Goal: Communication & Community: Answer question/provide support

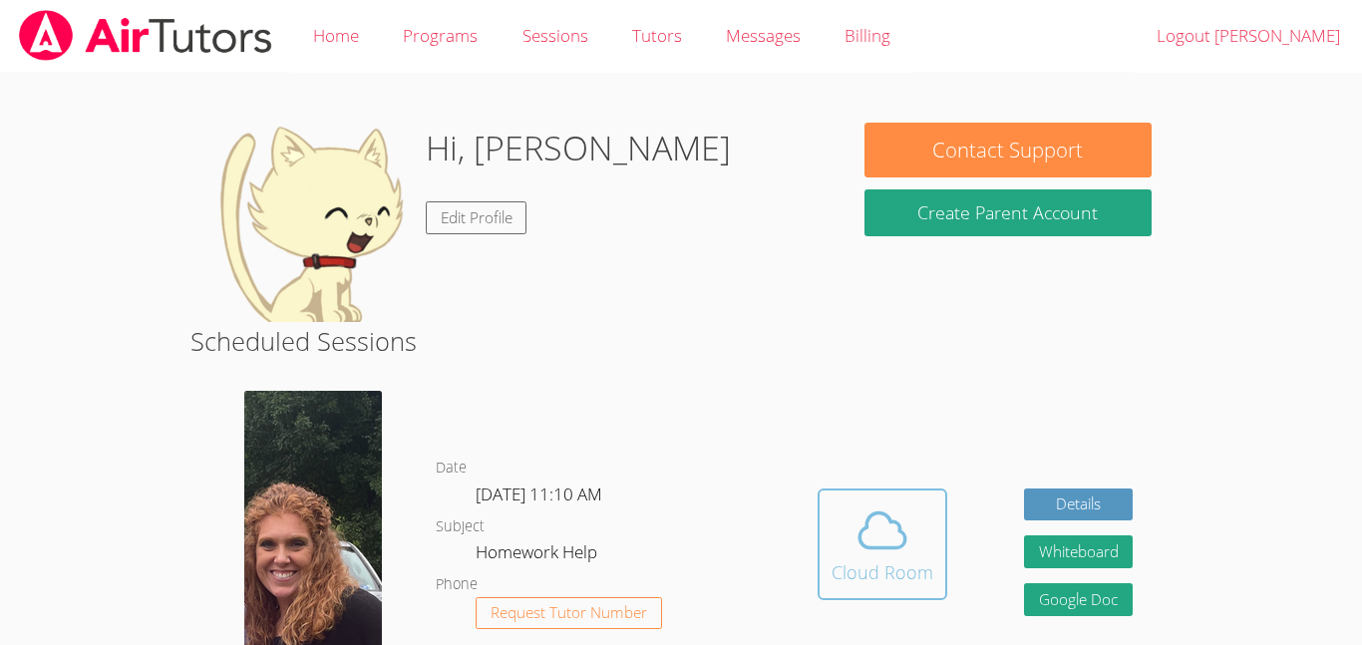
click at [892, 527] on icon at bounding box center [883, 531] width 56 height 56
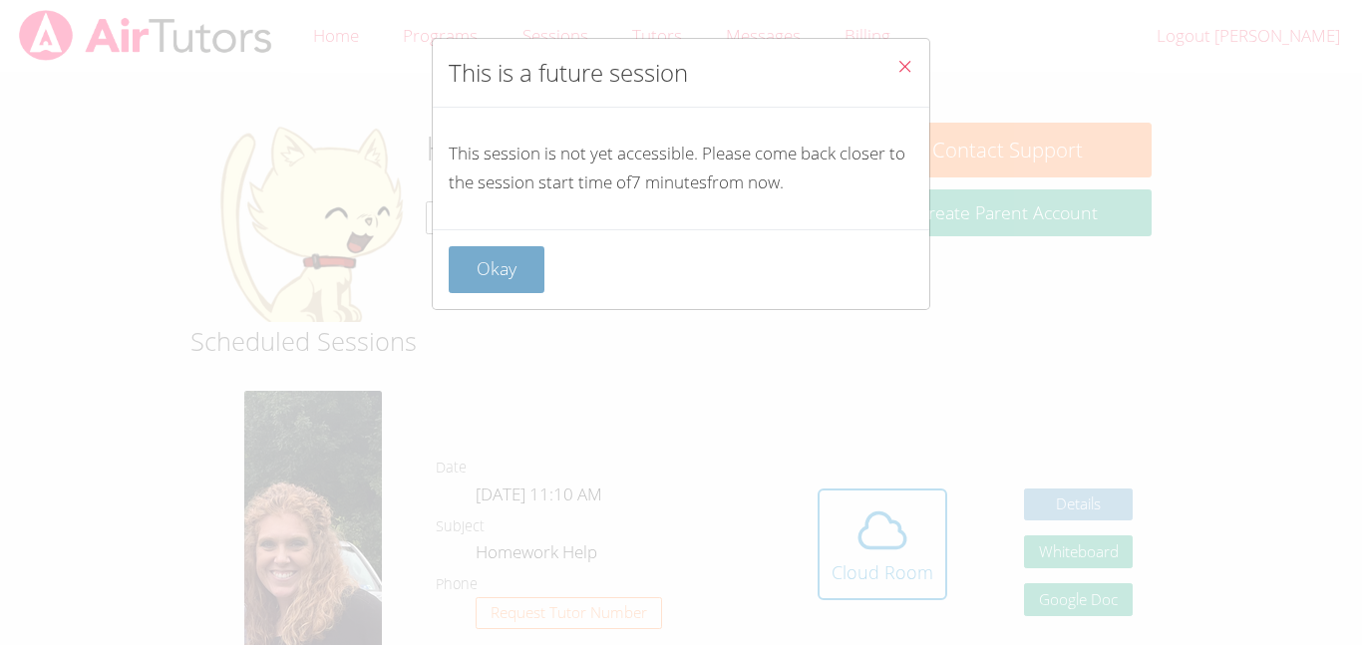
click at [493, 271] on button "Okay" at bounding box center [497, 269] width 96 height 47
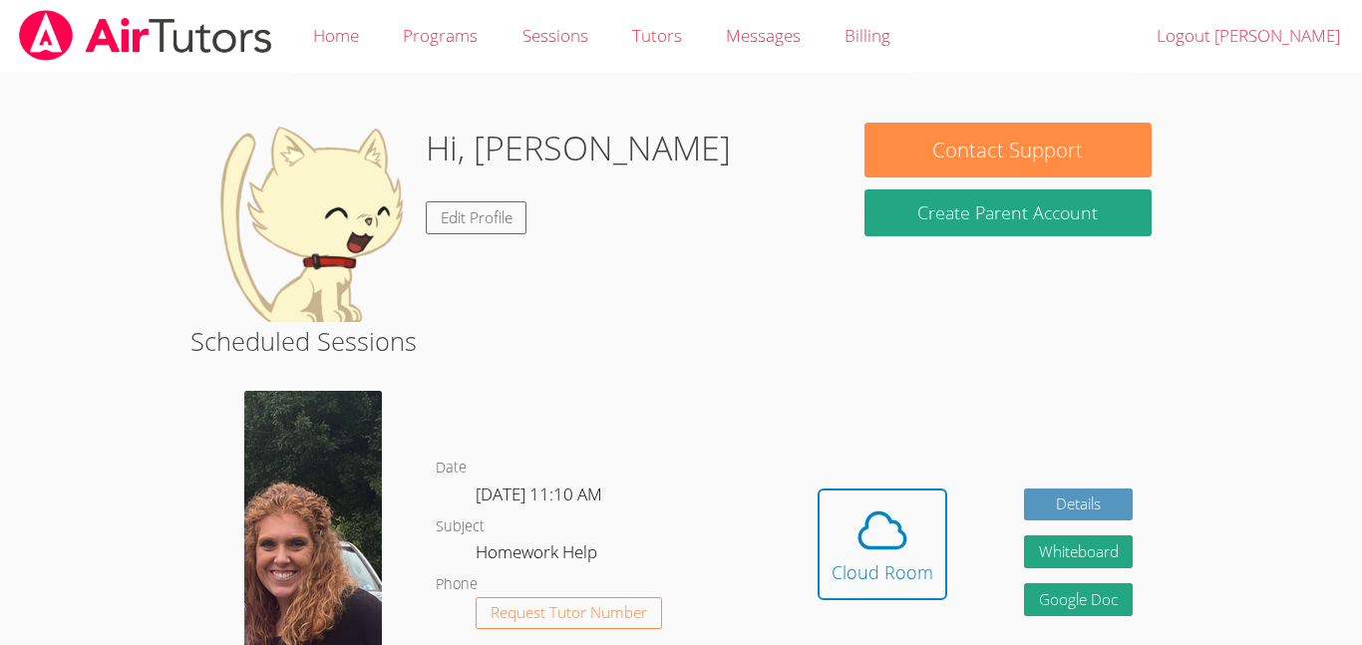
click at [304, 216] on img at bounding box center [309, 222] width 199 height 199
click at [834, 532] on span at bounding box center [883, 531] width 102 height 56
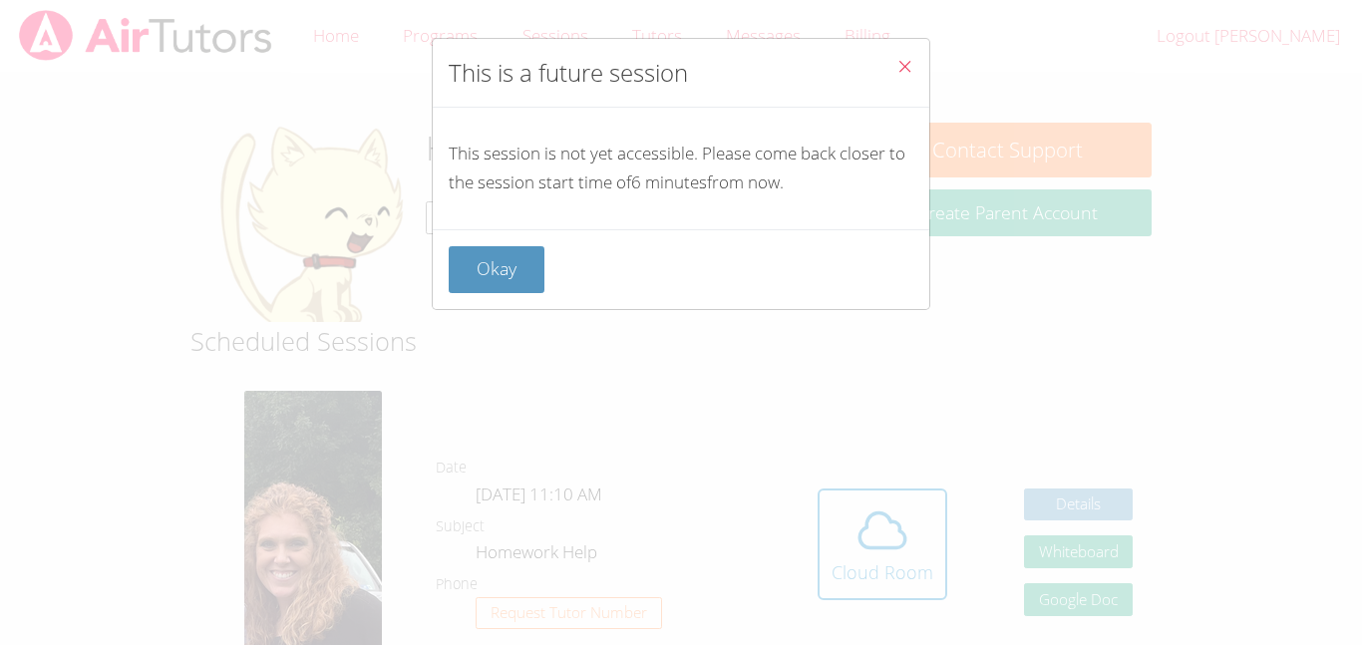
click at [895, 54] on button "Close" at bounding box center [904, 69] width 49 height 61
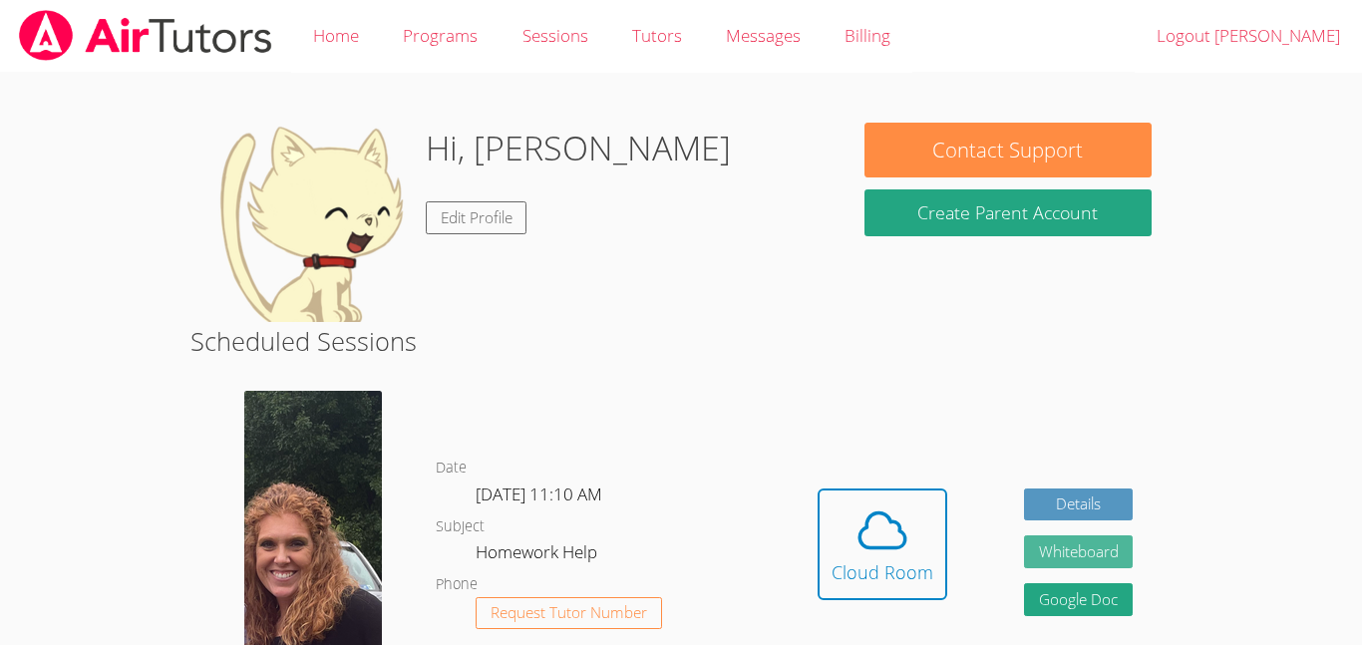
click at [1047, 561] on button "Whiteboard" at bounding box center [1079, 551] width 110 height 33
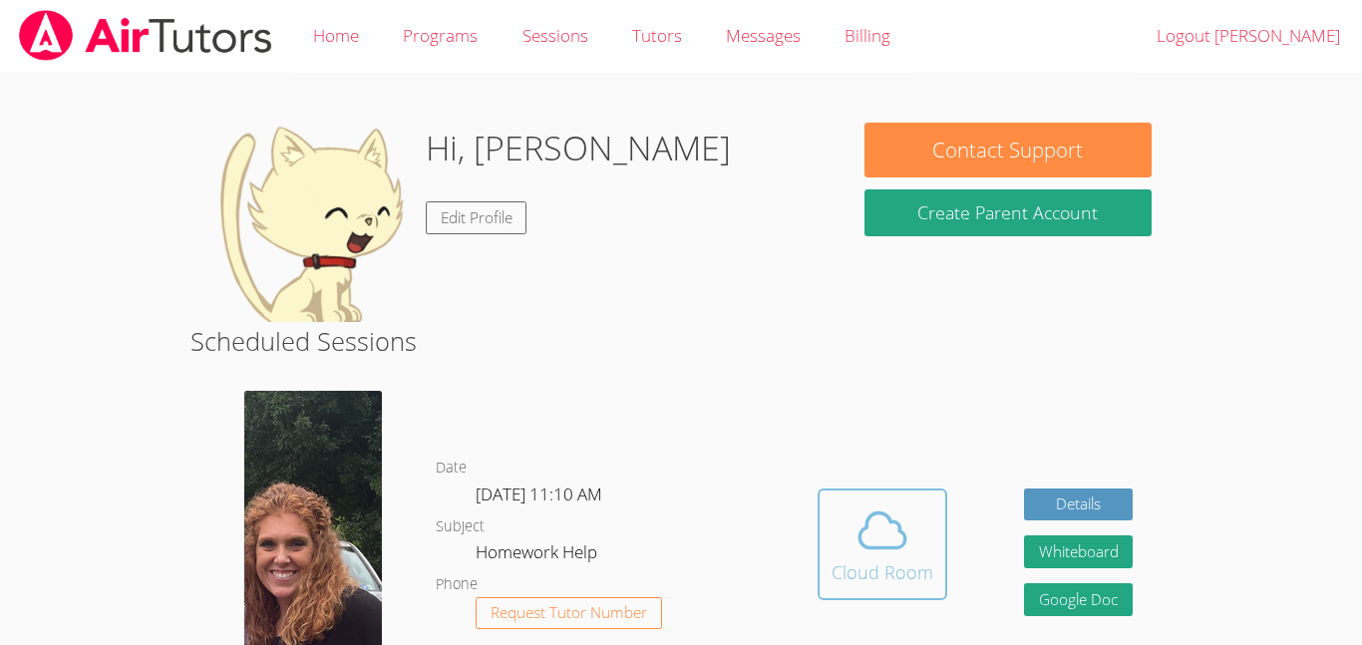
click at [890, 512] on icon at bounding box center [883, 531] width 56 height 56
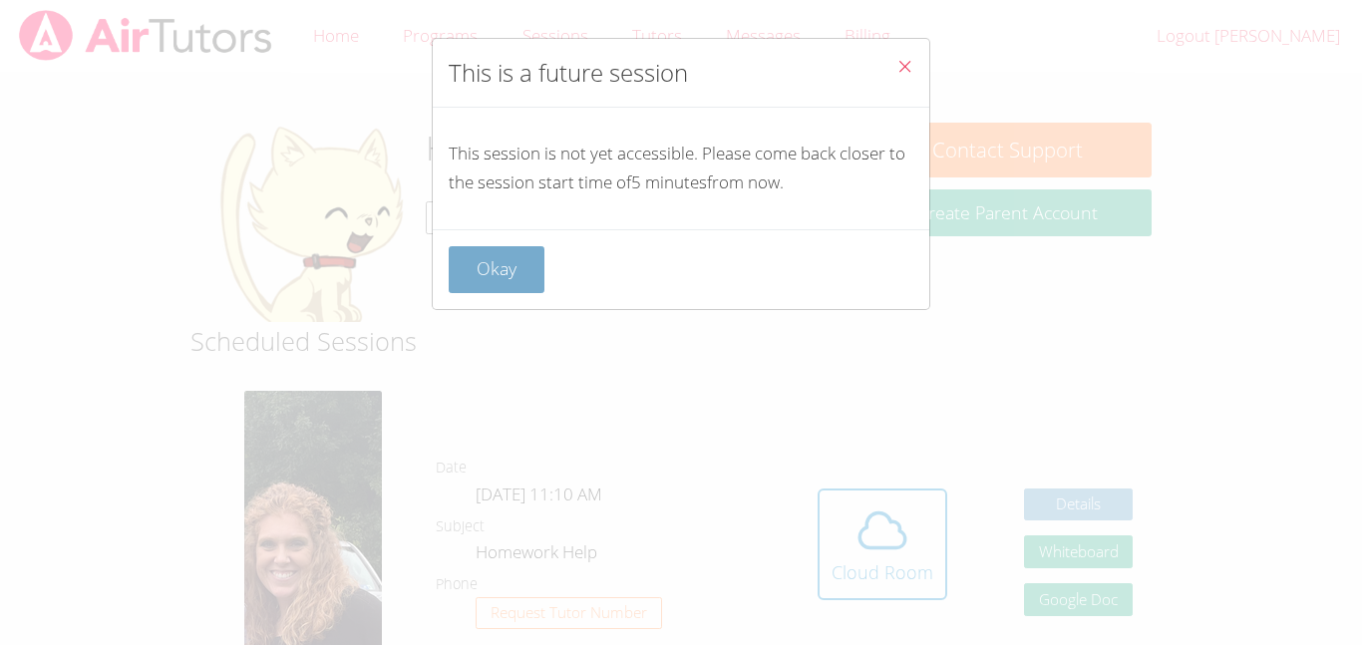
click at [503, 263] on button "Okay" at bounding box center [497, 269] width 96 height 47
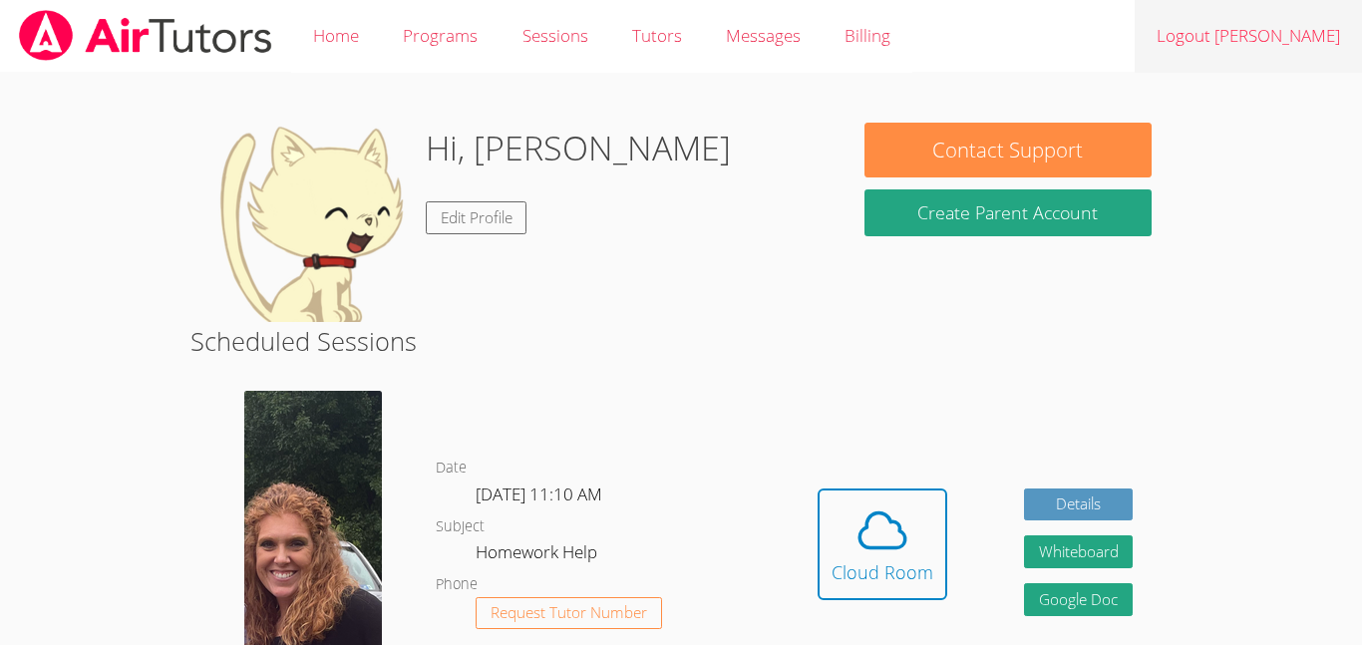
click at [1311, 31] on link "Logout Paul" at bounding box center [1248, 36] width 227 height 73
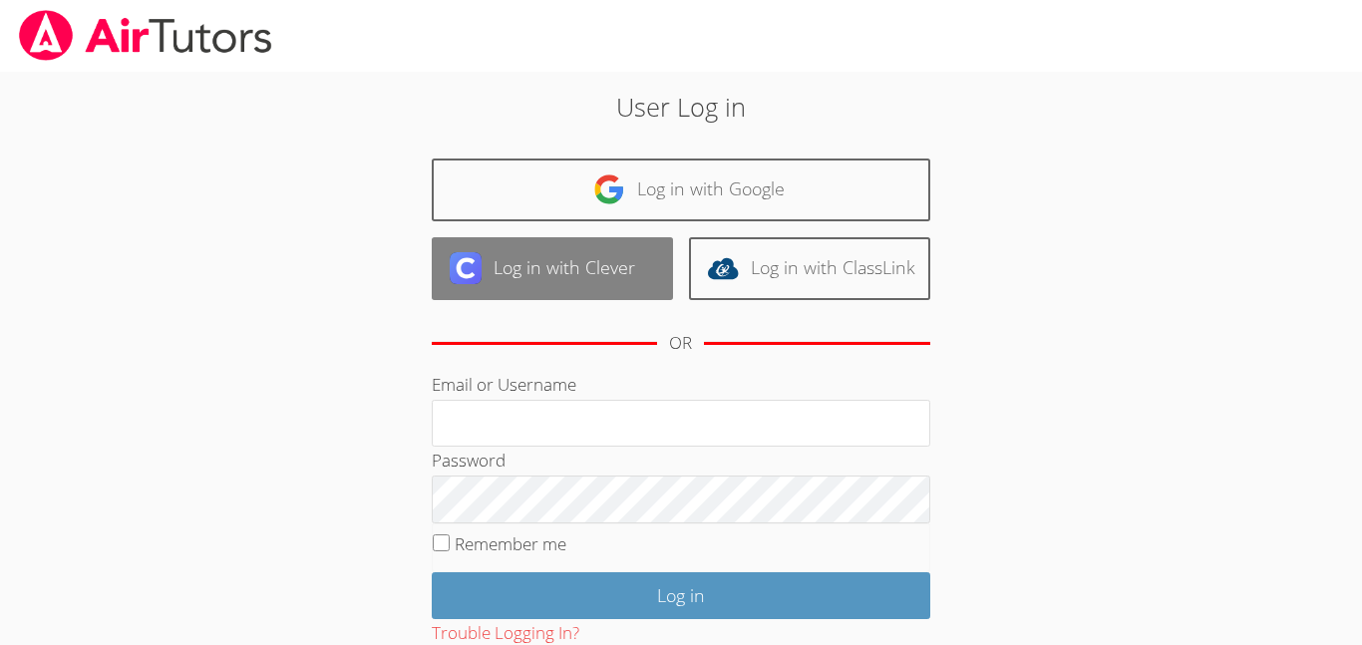
click at [635, 249] on link "Log in with Clever" at bounding box center [552, 268] width 241 height 63
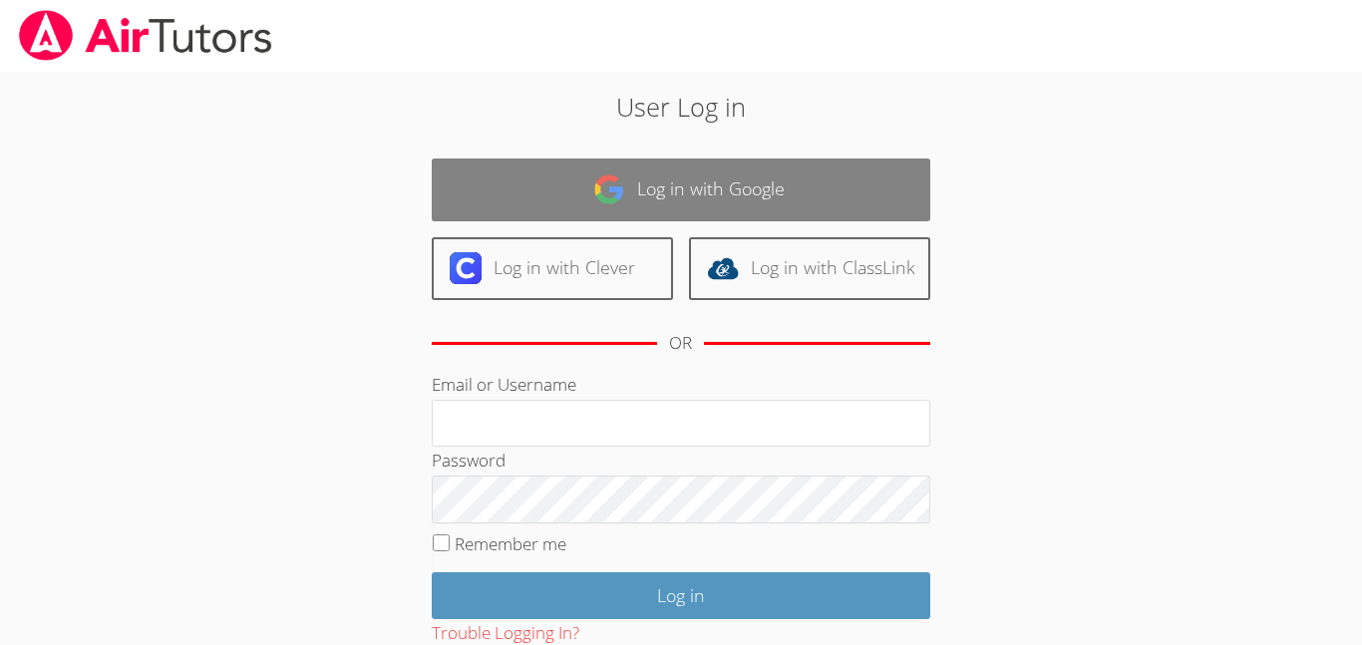
click at [709, 191] on link "Log in with Google" at bounding box center [681, 190] width 499 height 63
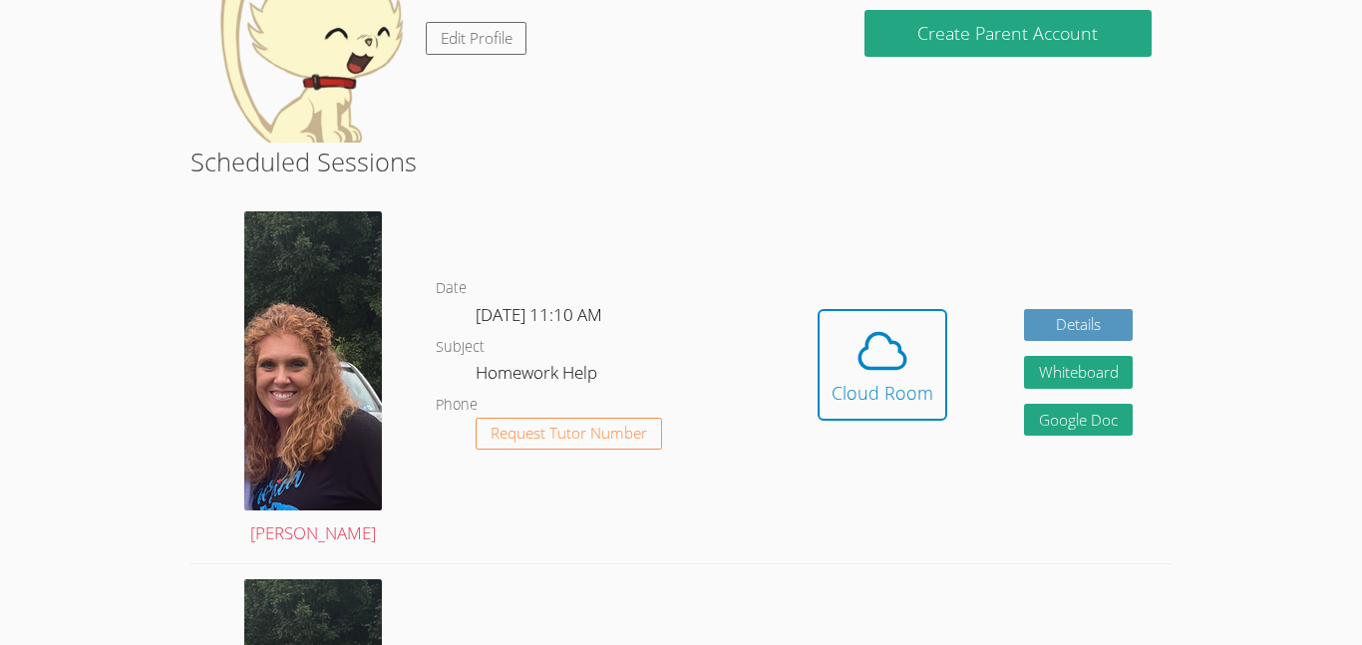
scroll to position [249, 0]
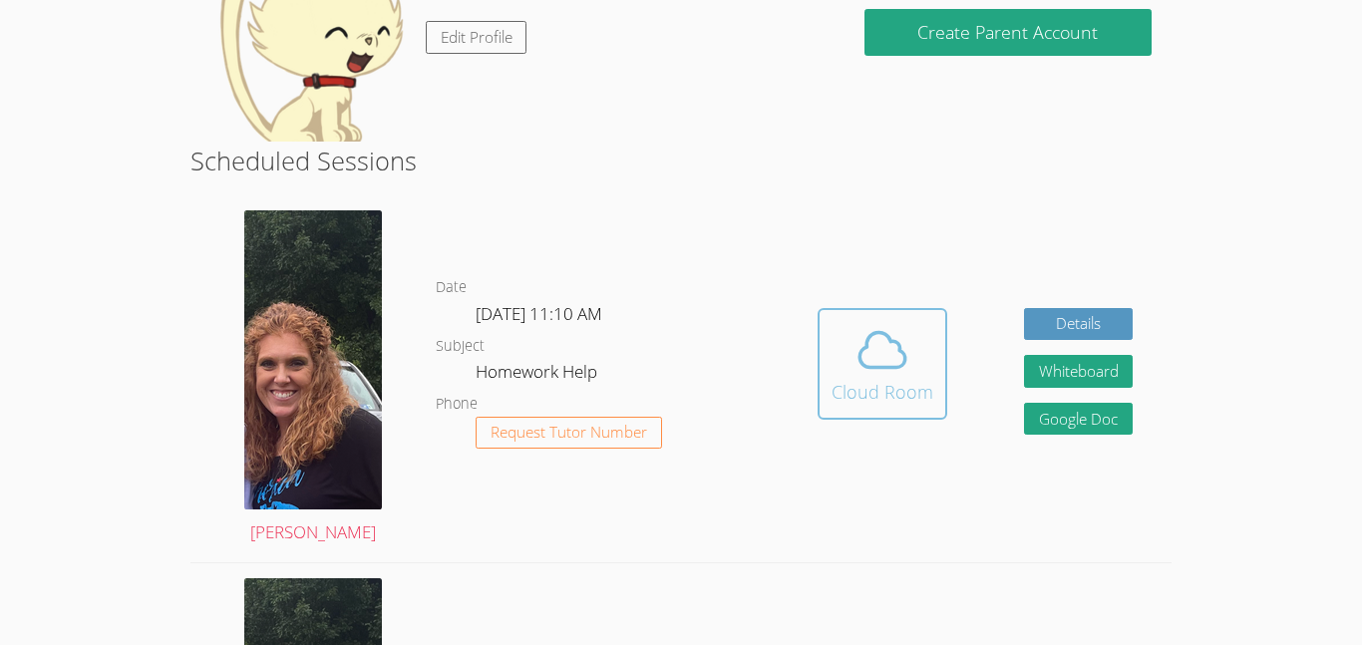
click at [915, 360] on span at bounding box center [883, 350] width 102 height 56
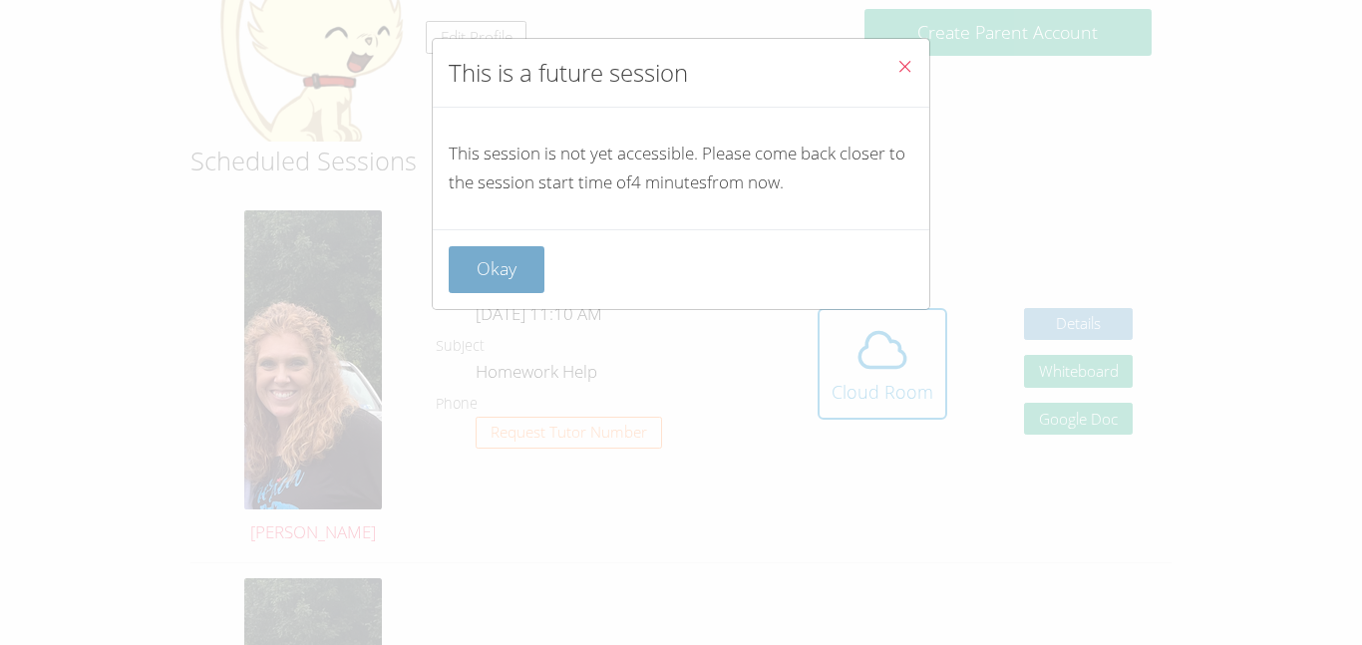
click at [499, 289] on button "Okay" at bounding box center [497, 269] width 96 height 47
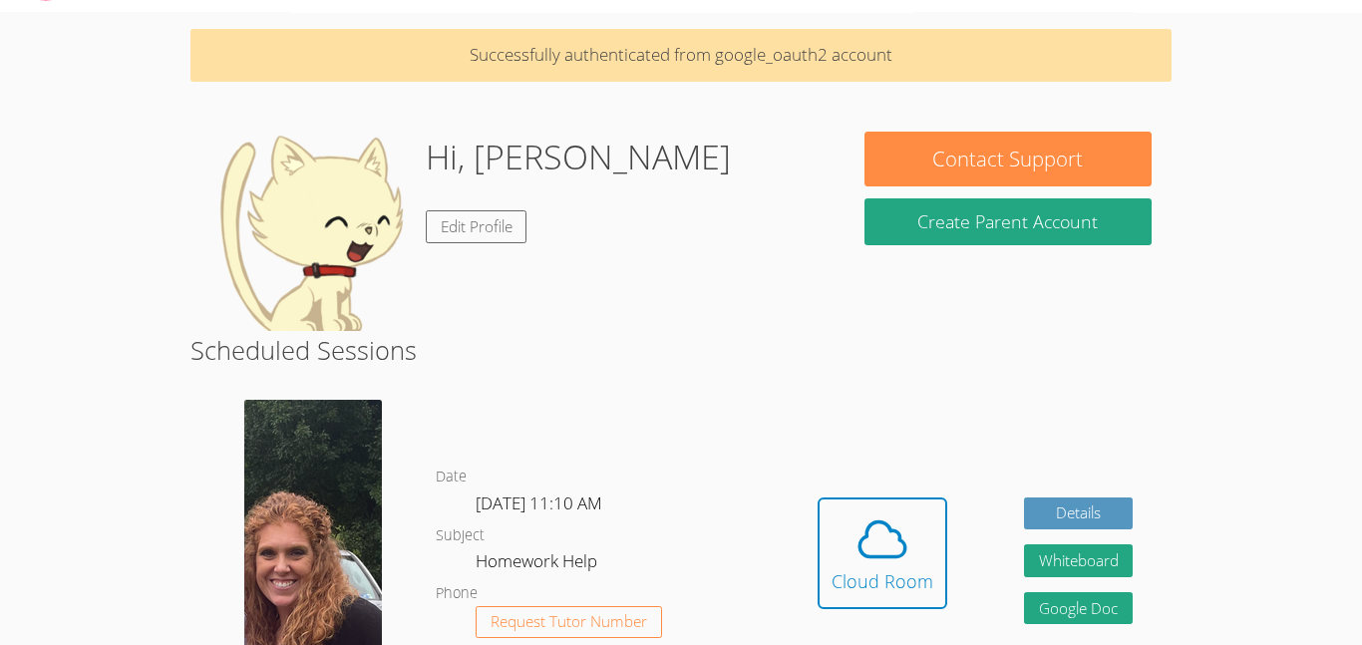
scroll to position [59, 0]
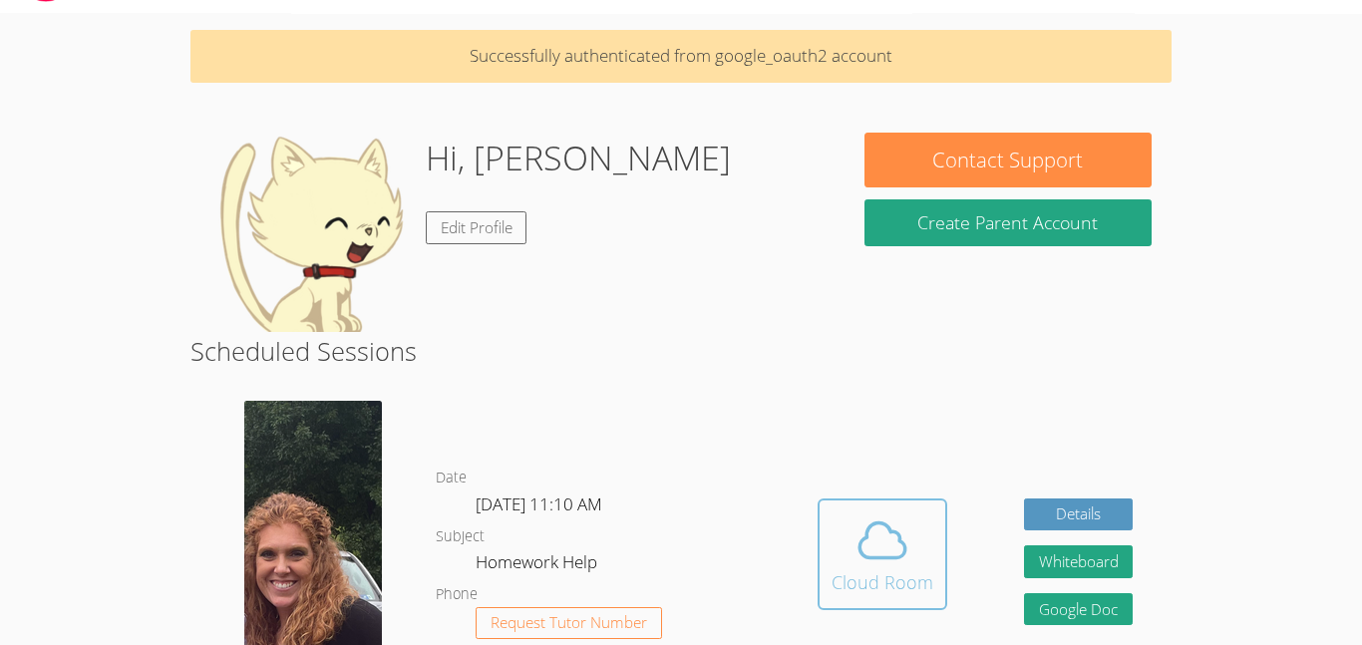
click at [865, 578] on div "Cloud Room" at bounding box center [883, 582] width 102 height 28
click at [861, 524] on icon at bounding box center [883, 541] width 56 height 56
click at [864, 577] on div "Cloud Room" at bounding box center [883, 582] width 102 height 28
click at [834, 560] on span at bounding box center [883, 541] width 102 height 56
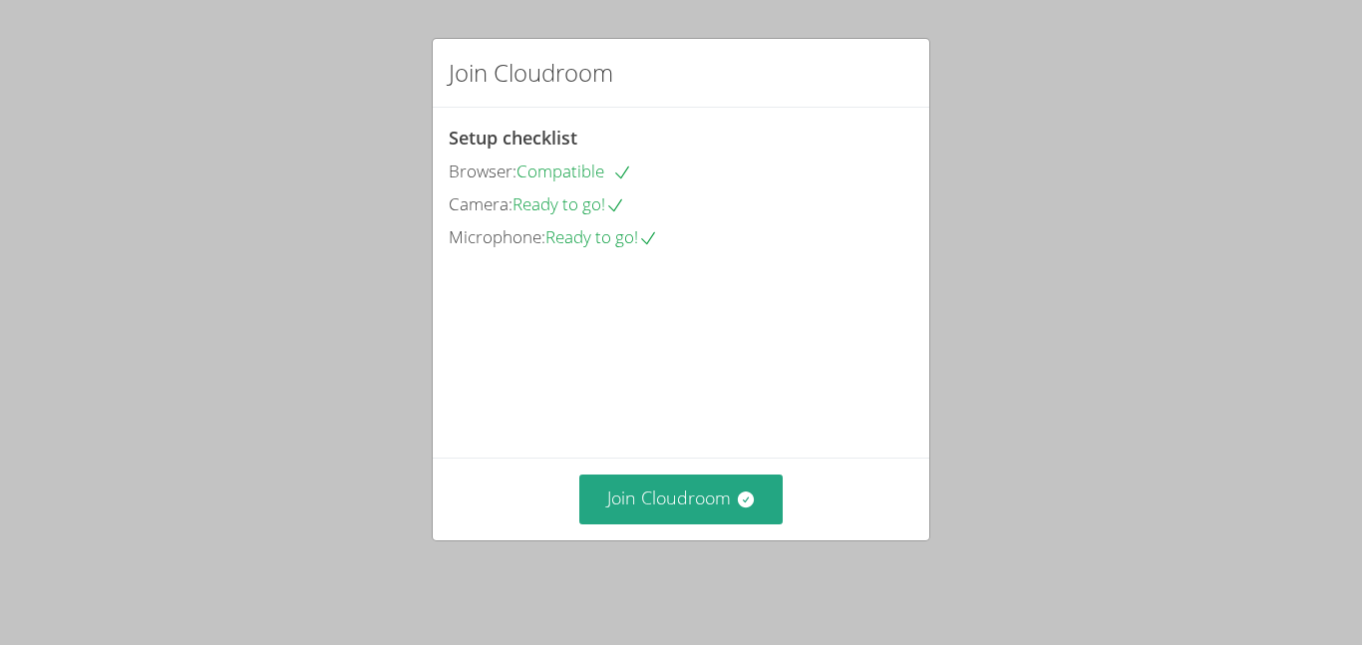
scroll to position [99, 0]
click at [665, 509] on button "Join Cloudroom" at bounding box center [681, 499] width 204 height 49
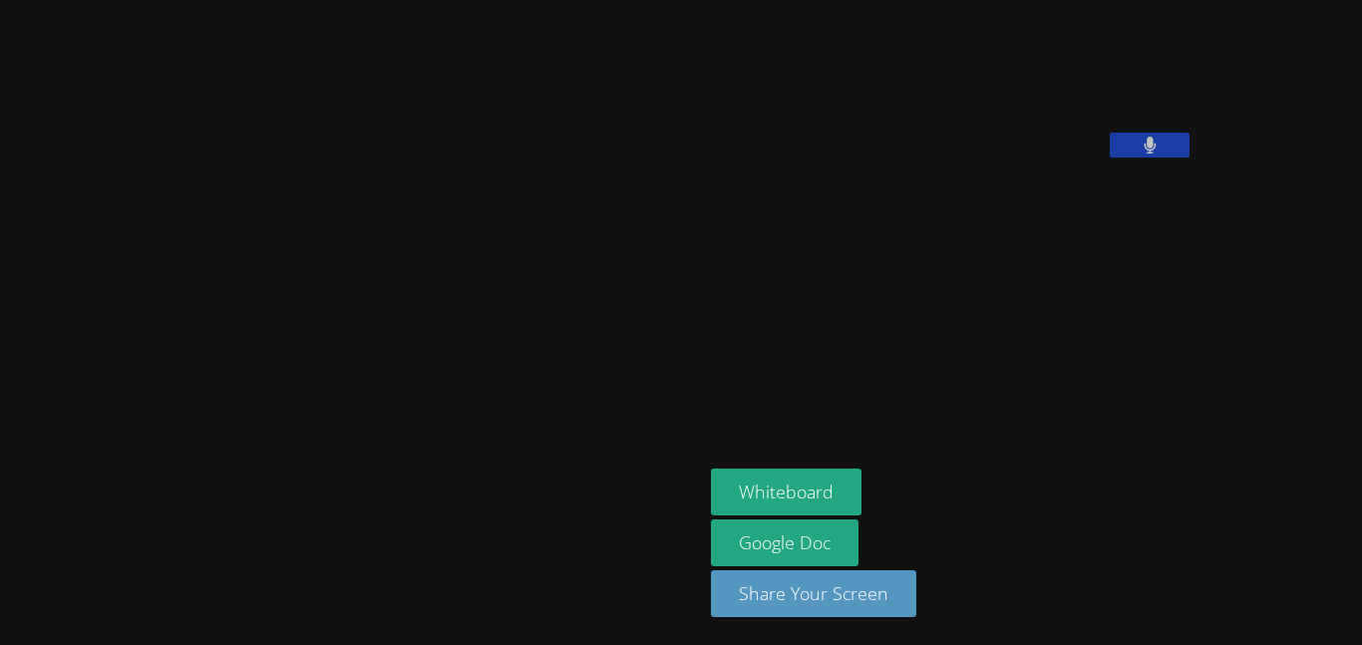
click at [1144, 154] on icon at bounding box center [1150, 145] width 13 height 17
click at [1140, 154] on icon at bounding box center [1150, 145] width 21 height 17
click at [1144, 154] on icon at bounding box center [1150, 145] width 13 height 17
click at [1144, 154] on icon at bounding box center [1150, 145] width 12 height 17
click at [1144, 154] on icon at bounding box center [1150, 145] width 13 height 17
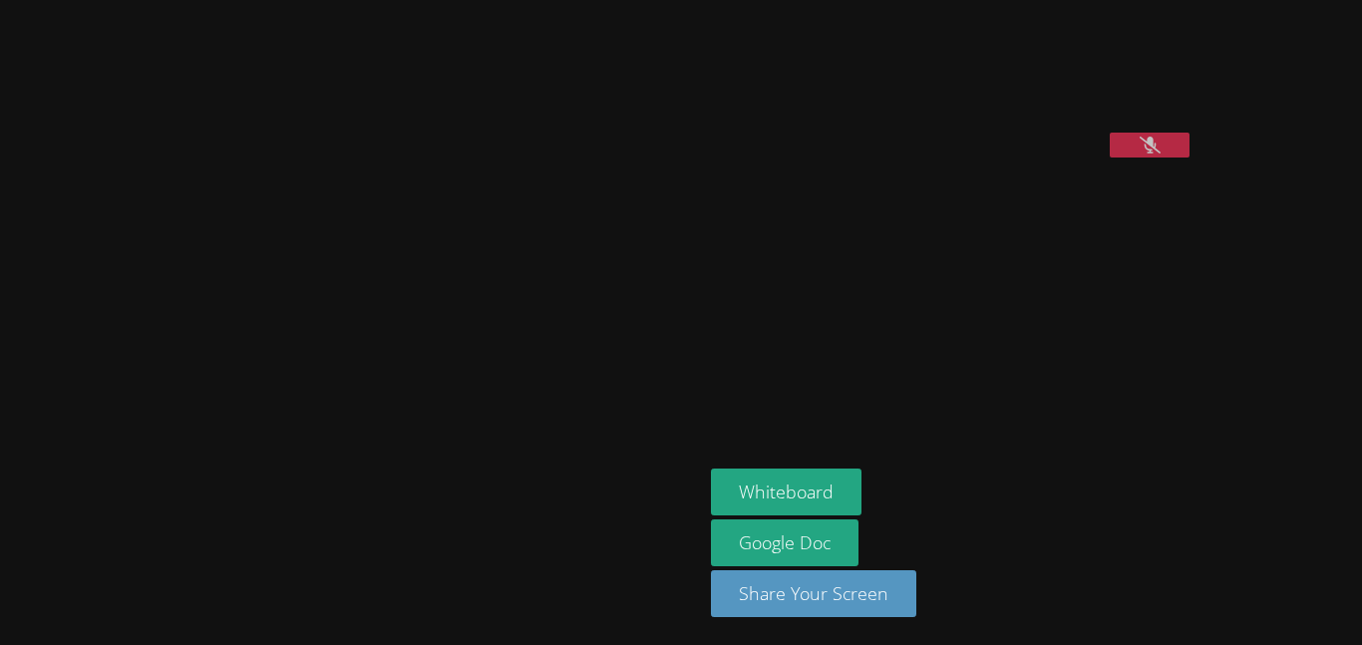
click at [1140, 154] on icon at bounding box center [1150, 145] width 21 height 17
click at [1144, 154] on icon at bounding box center [1150, 145] width 13 height 17
click at [1140, 154] on icon at bounding box center [1150, 145] width 21 height 17
click at [1144, 154] on icon at bounding box center [1150, 145] width 13 height 17
click at [1140, 154] on icon at bounding box center [1150, 145] width 21 height 17
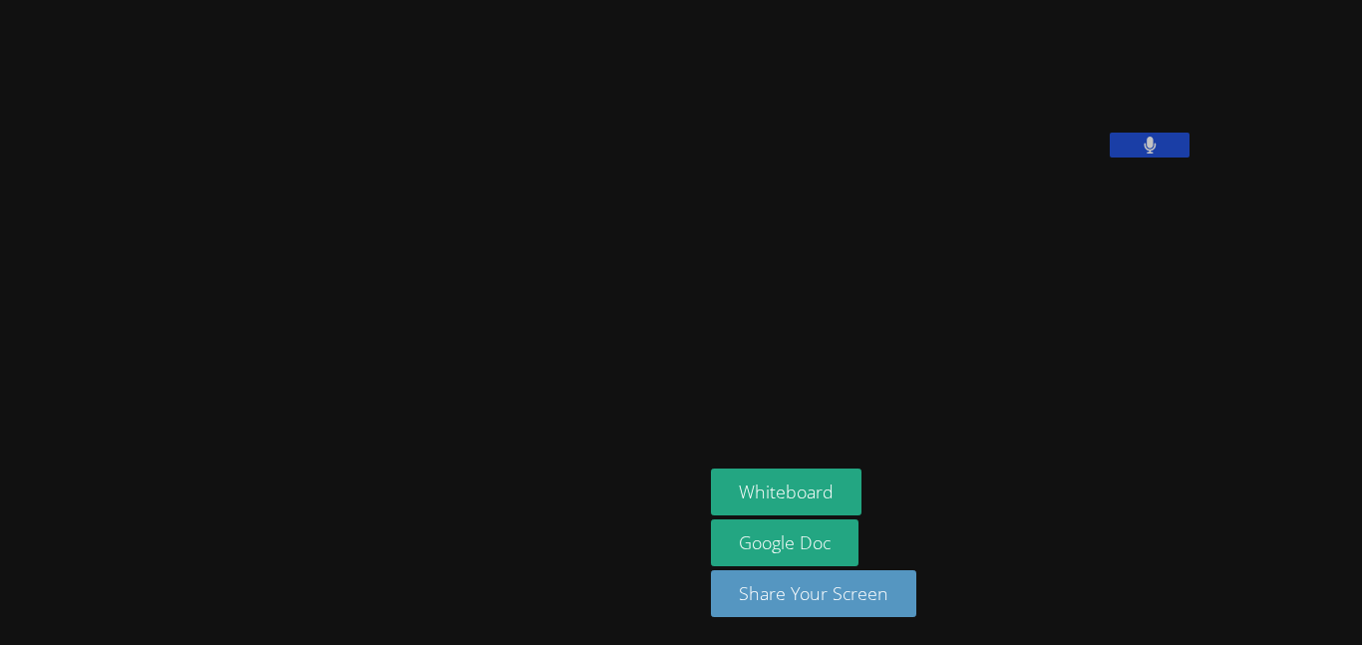
click at [1144, 154] on icon at bounding box center [1150, 145] width 13 height 17
click at [1140, 154] on icon at bounding box center [1150, 145] width 21 height 17
click at [1144, 154] on icon at bounding box center [1150, 145] width 13 height 17
click at [1140, 154] on icon at bounding box center [1150, 145] width 21 height 17
click at [1110, 158] on button at bounding box center [1150, 145] width 80 height 25
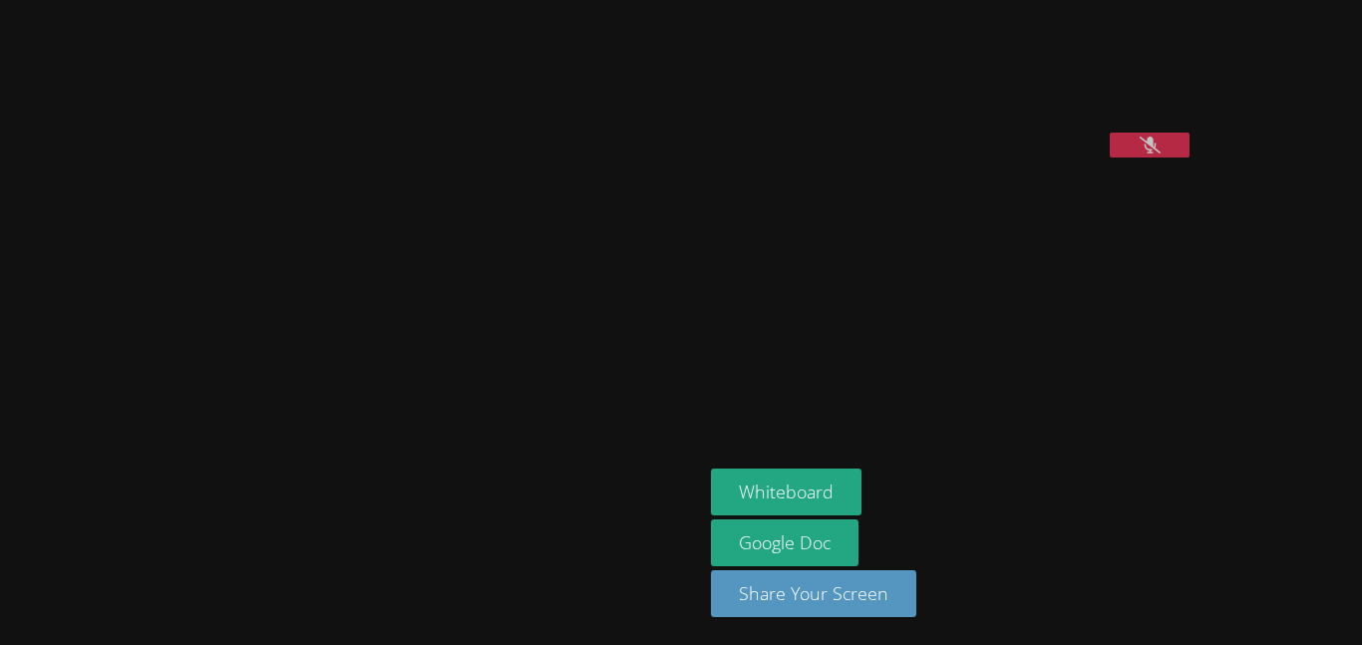
click at [1110, 158] on button at bounding box center [1150, 145] width 80 height 25
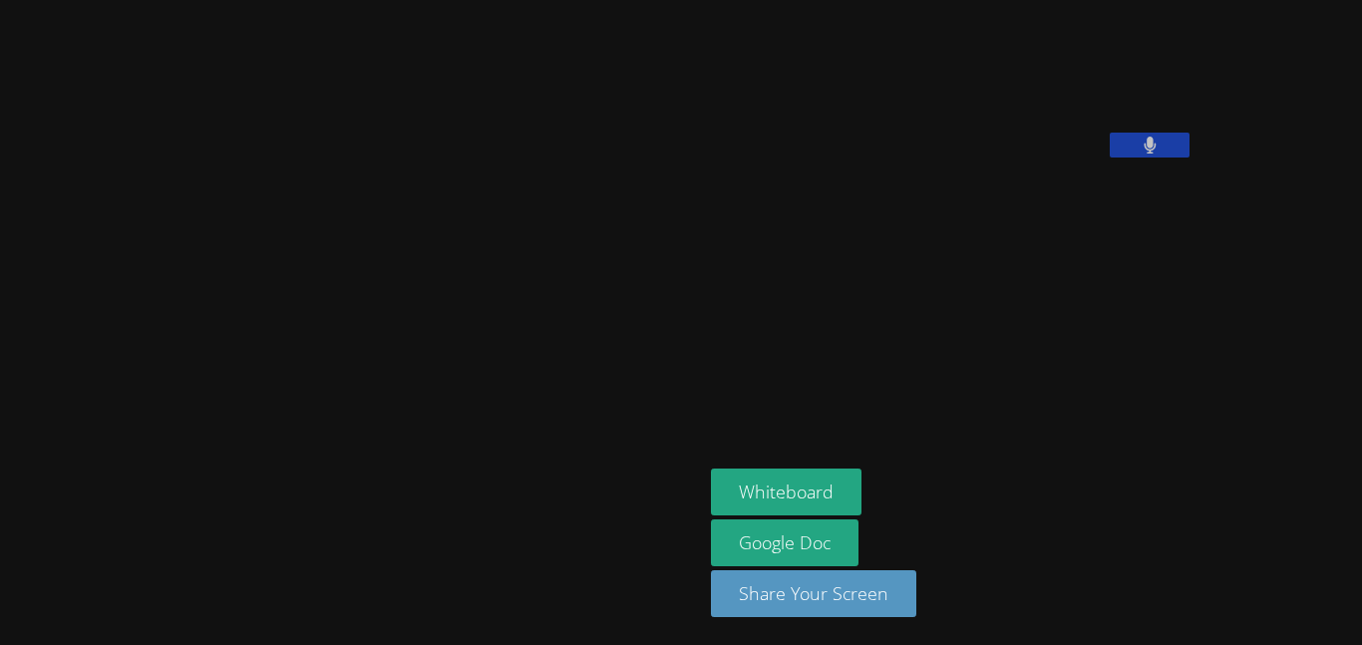
click at [1110, 158] on button at bounding box center [1150, 145] width 80 height 25
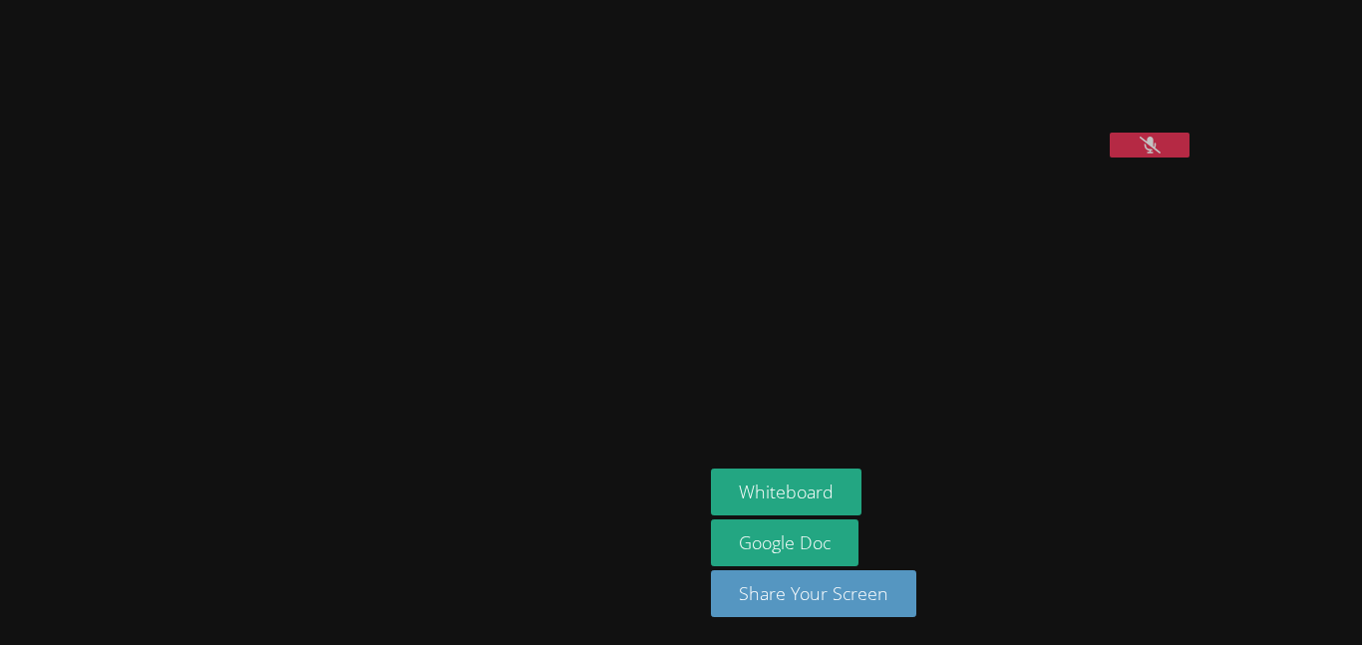
click at [1110, 158] on button at bounding box center [1150, 145] width 80 height 25
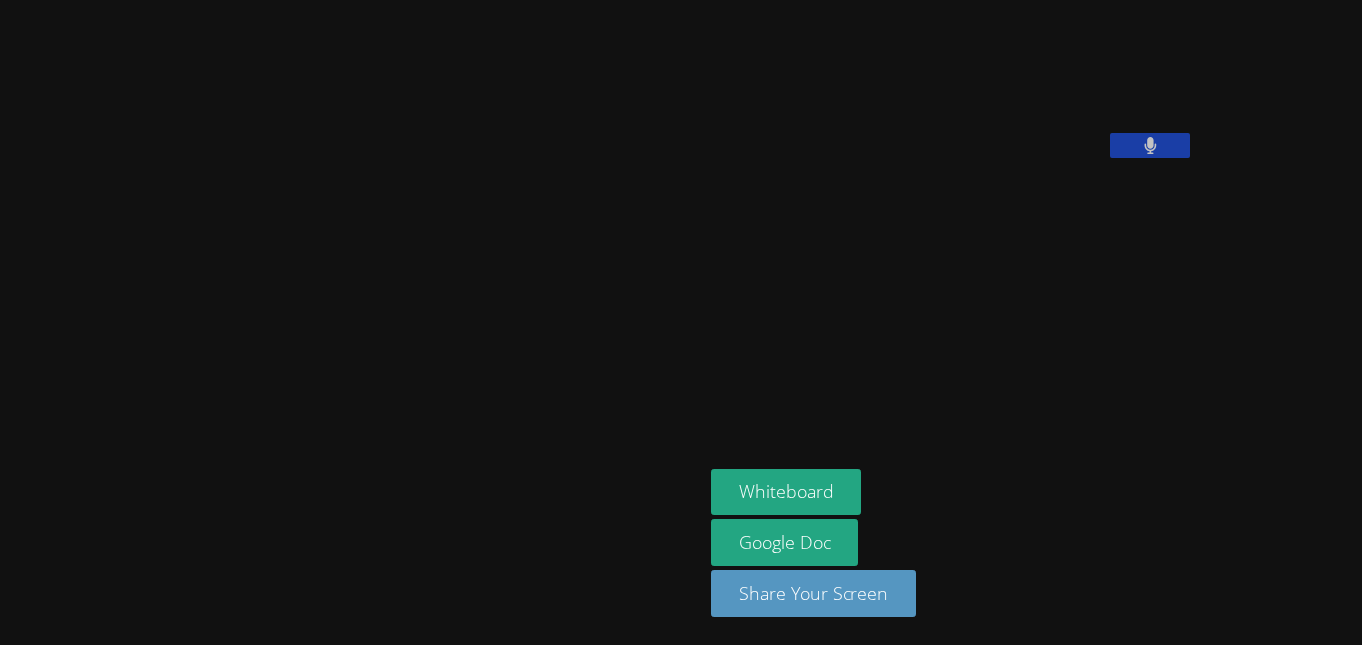
click at [1110, 158] on button at bounding box center [1150, 145] width 80 height 25
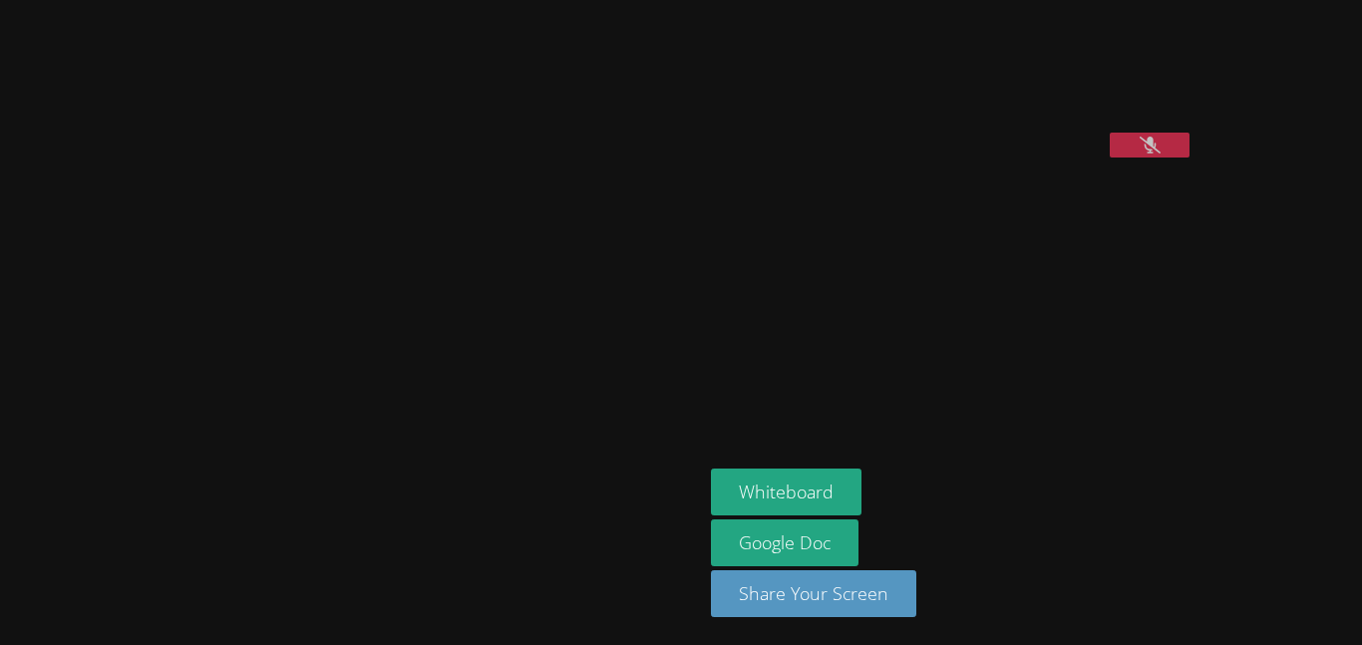
click at [1110, 158] on button at bounding box center [1150, 145] width 80 height 25
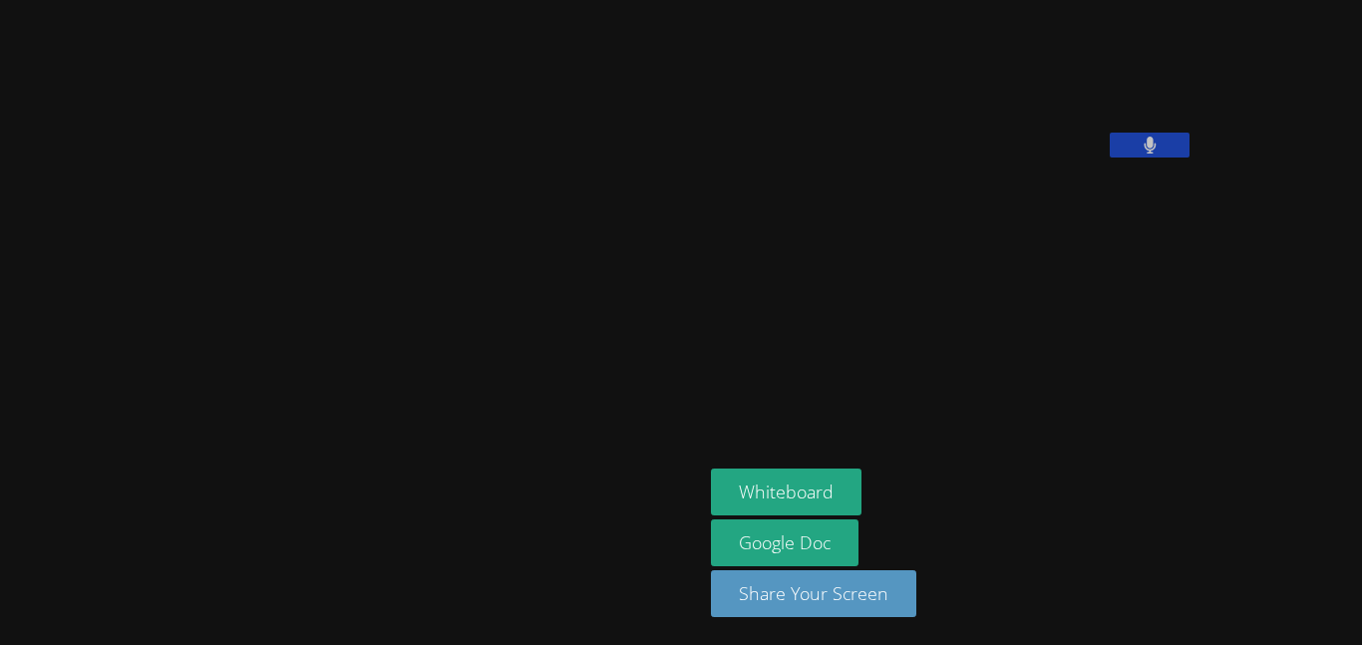
click at [1110, 158] on button at bounding box center [1150, 145] width 80 height 25
click at [1140, 154] on icon at bounding box center [1150, 145] width 21 height 17
click at [1110, 158] on button at bounding box center [1150, 145] width 80 height 25
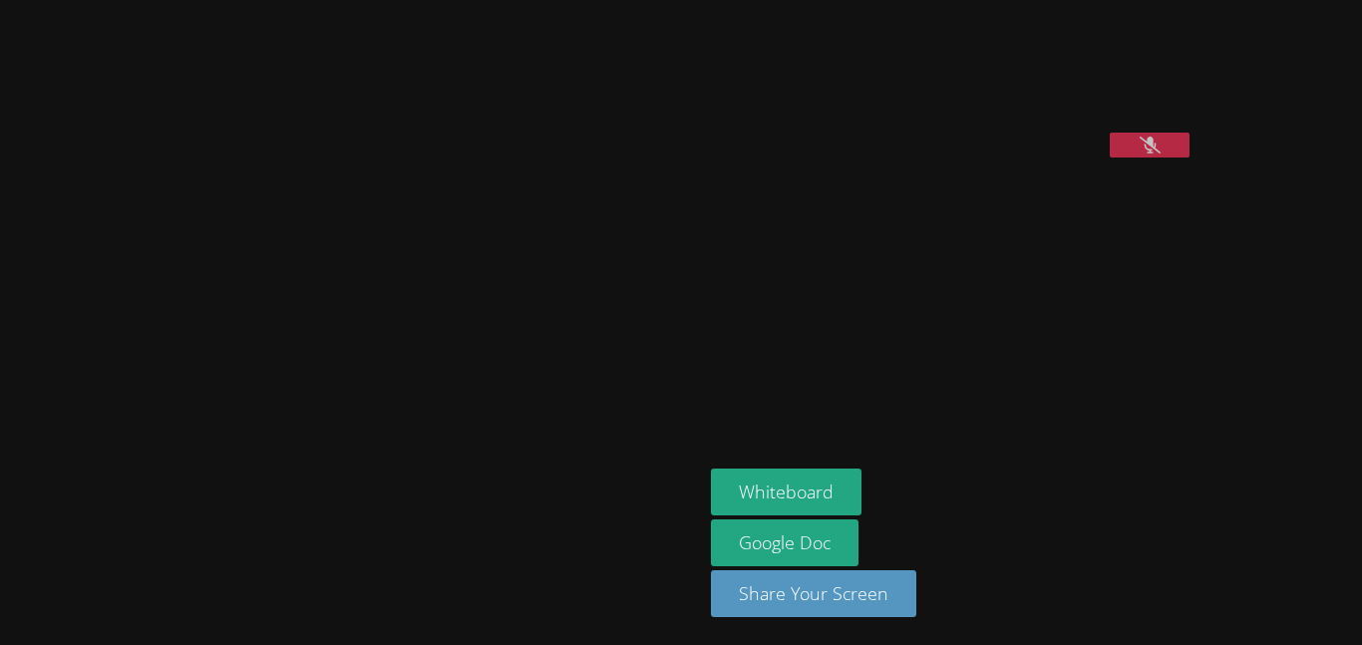
click at [1110, 158] on button at bounding box center [1150, 145] width 80 height 25
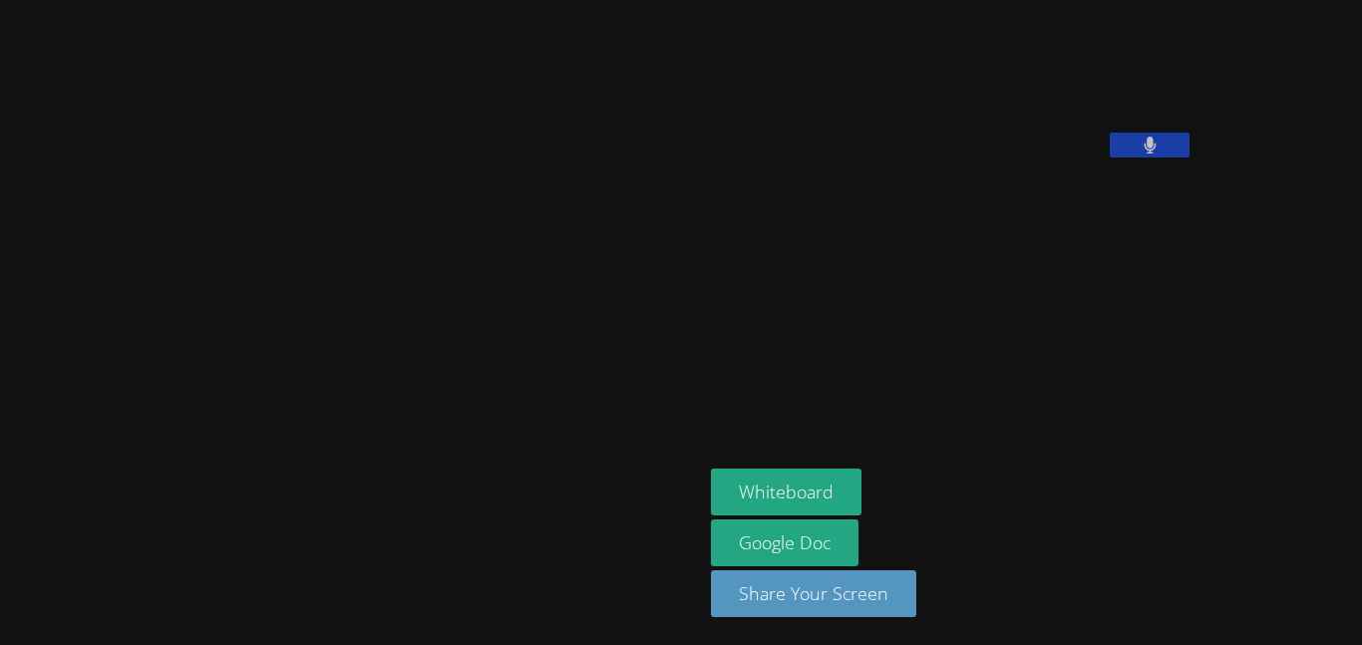
click at [1110, 158] on button at bounding box center [1150, 145] width 80 height 25
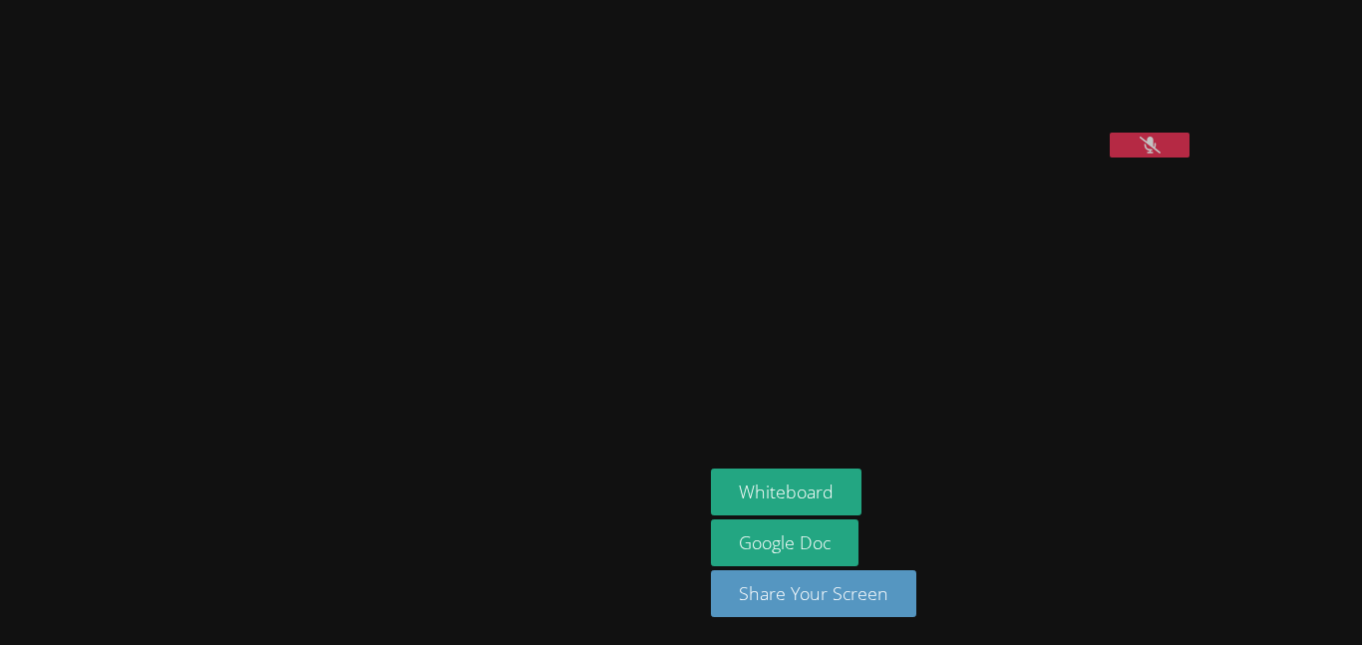
click at [1110, 158] on button at bounding box center [1150, 145] width 80 height 25
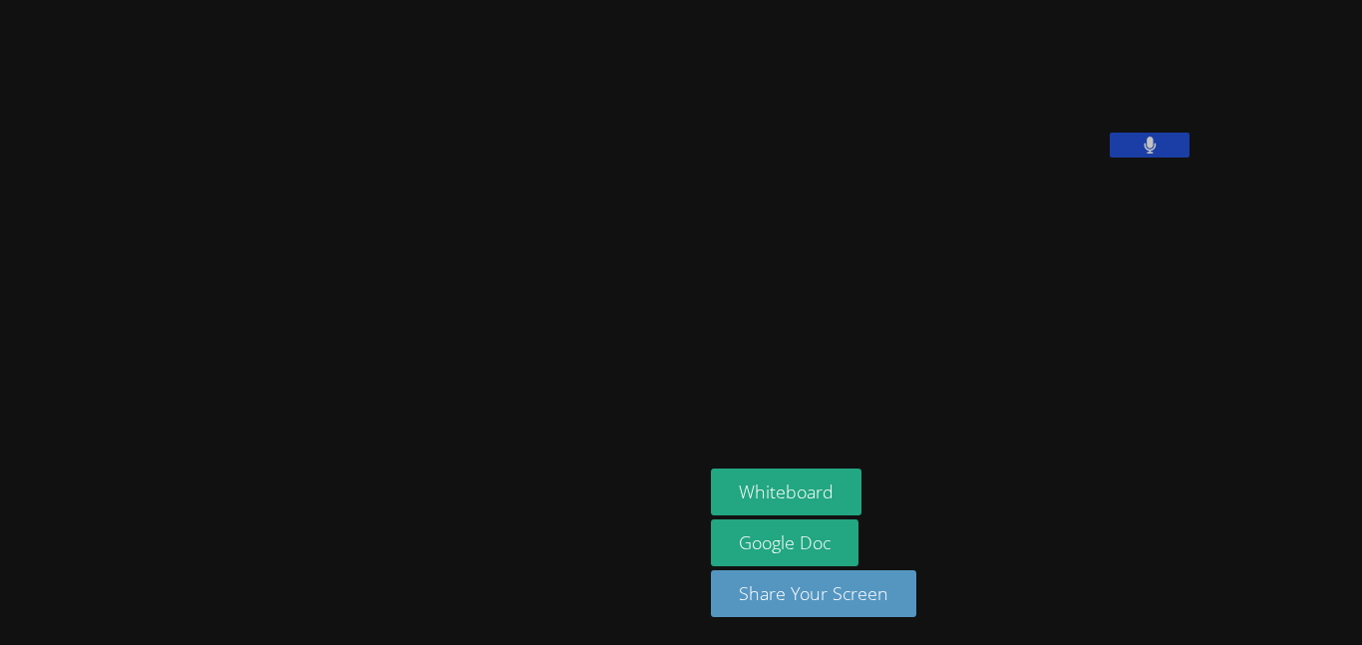
click at [1110, 158] on button at bounding box center [1150, 145] width 80 height 25
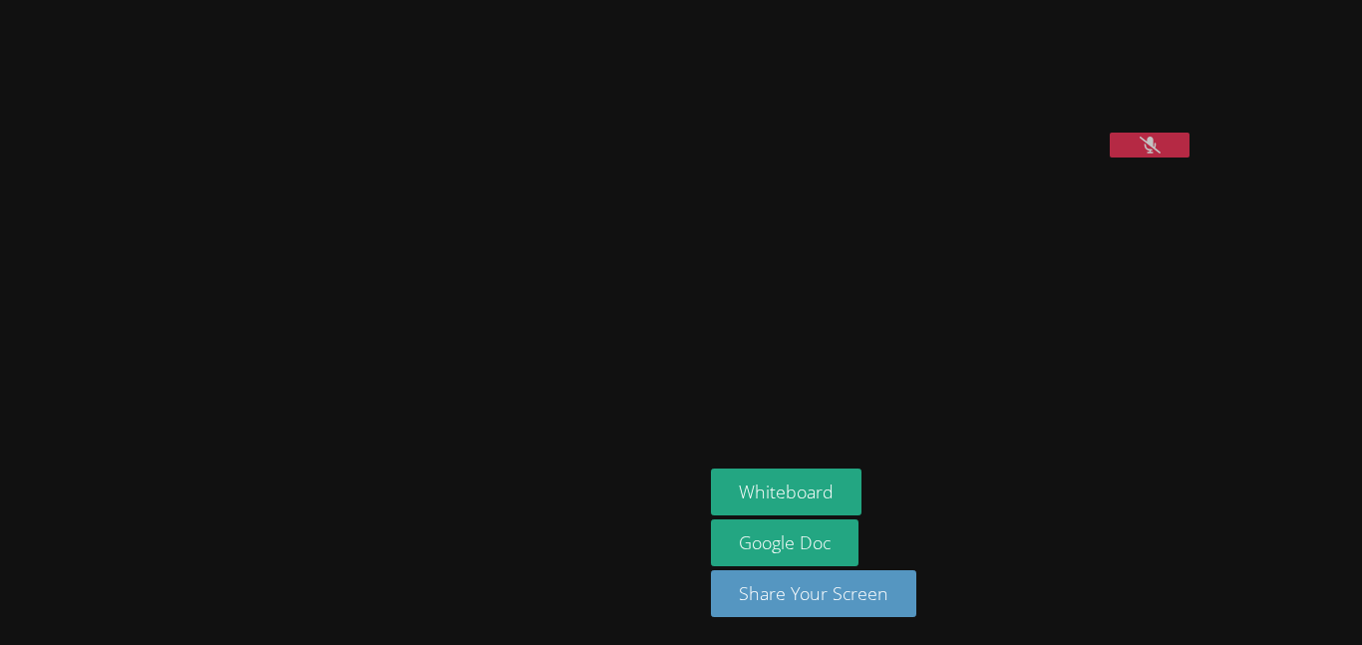
click at [1110, 158] on button at bounding box center [1150, 145] width 80 height 25
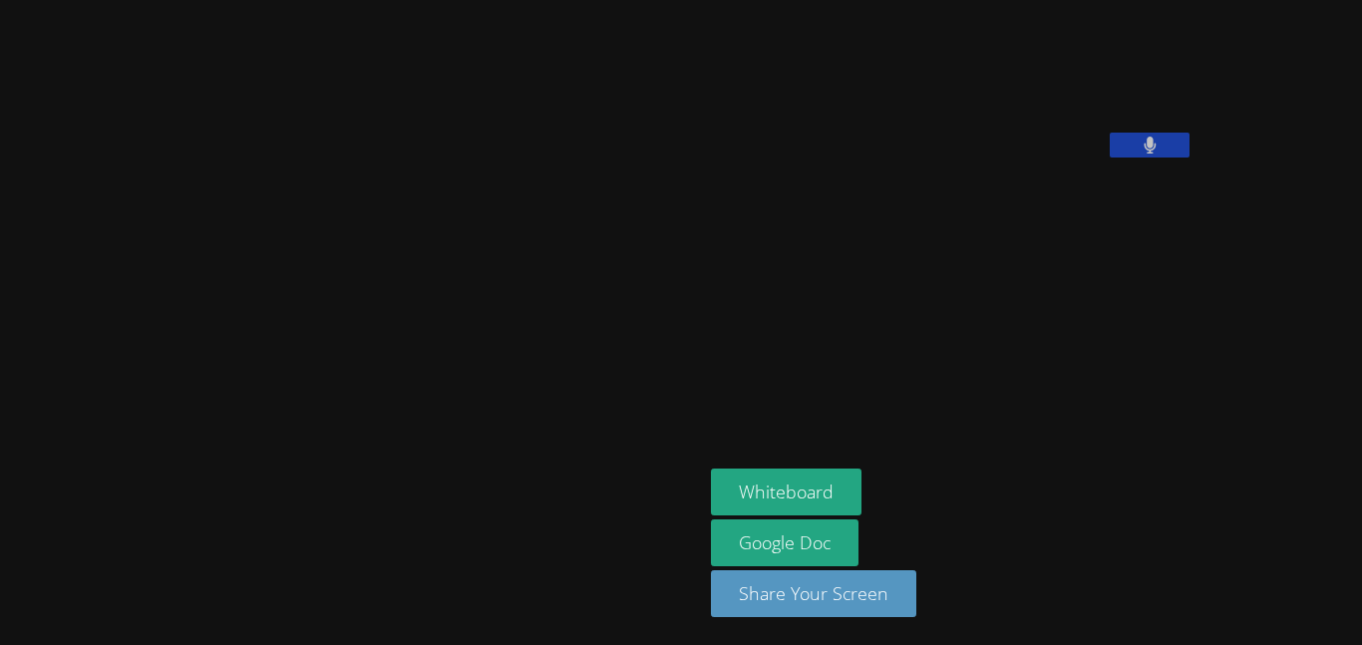
click at [1110, 158] on button at bounding box center [1150, 145] width 80 height 25
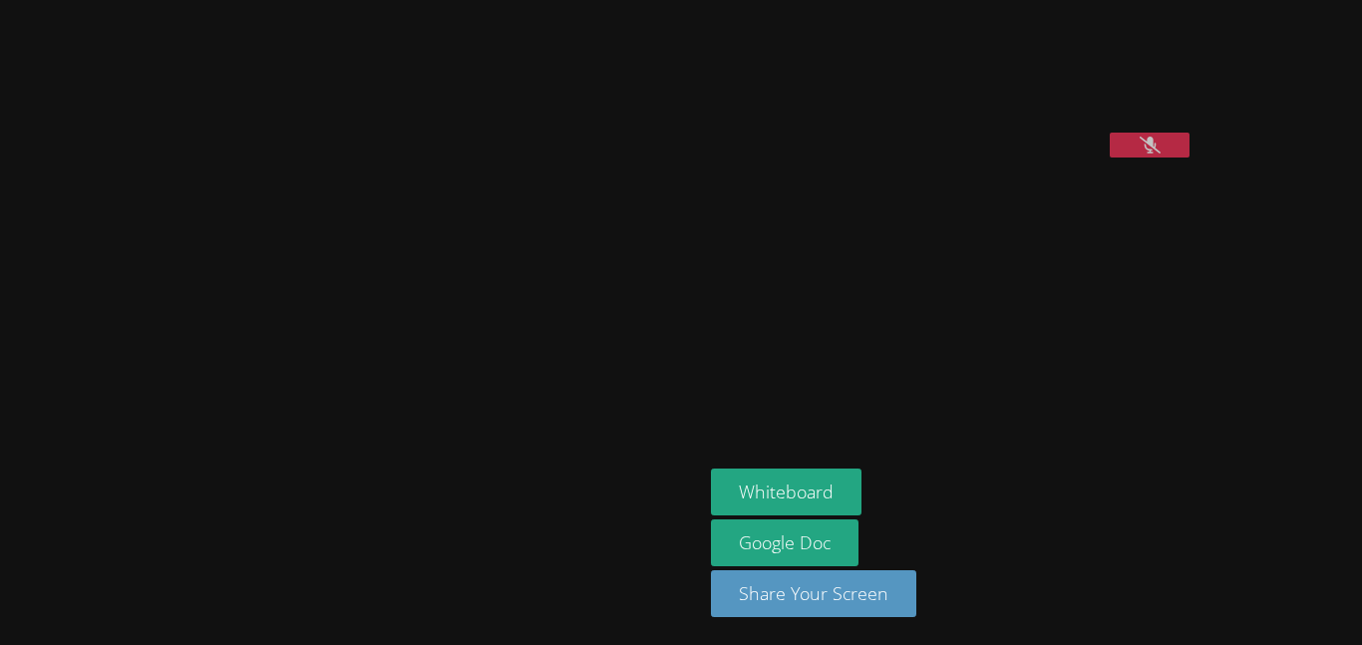
click at [1110, 158] on button at bounding box center [1150, 145] width 80 height 25
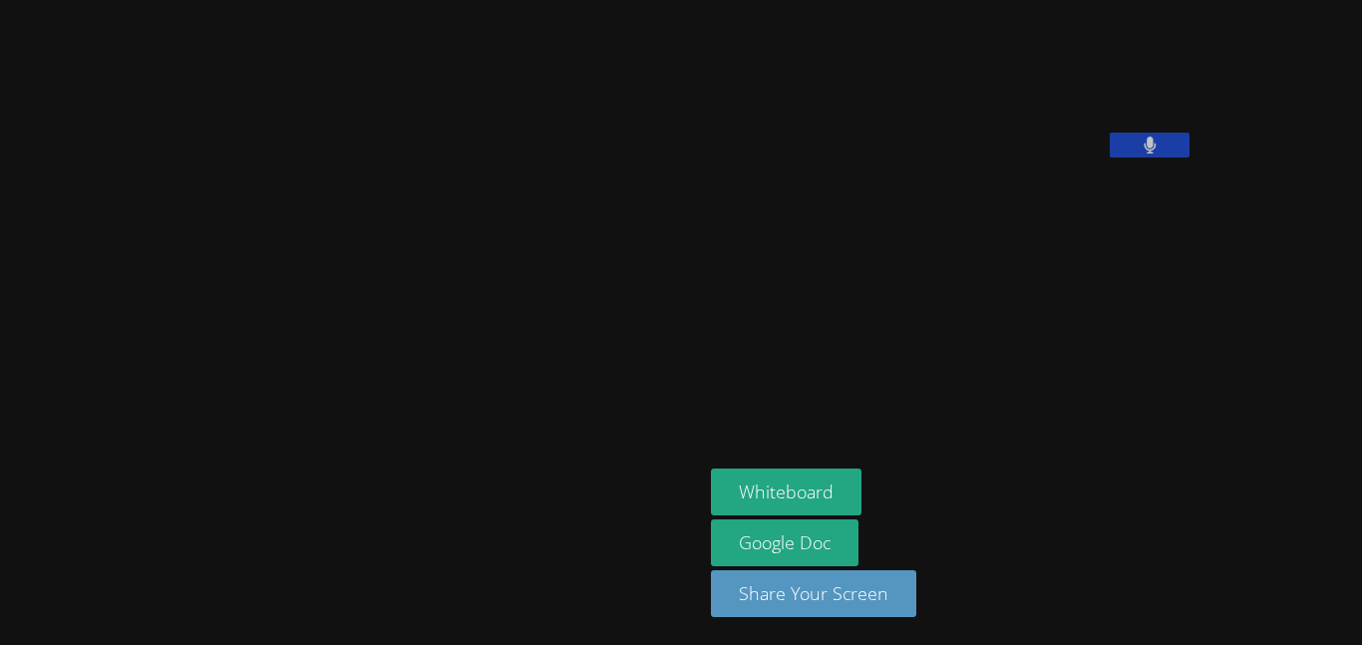
click at [1110, 158] on button at bounding box center [1150, 145] width 80 height 25
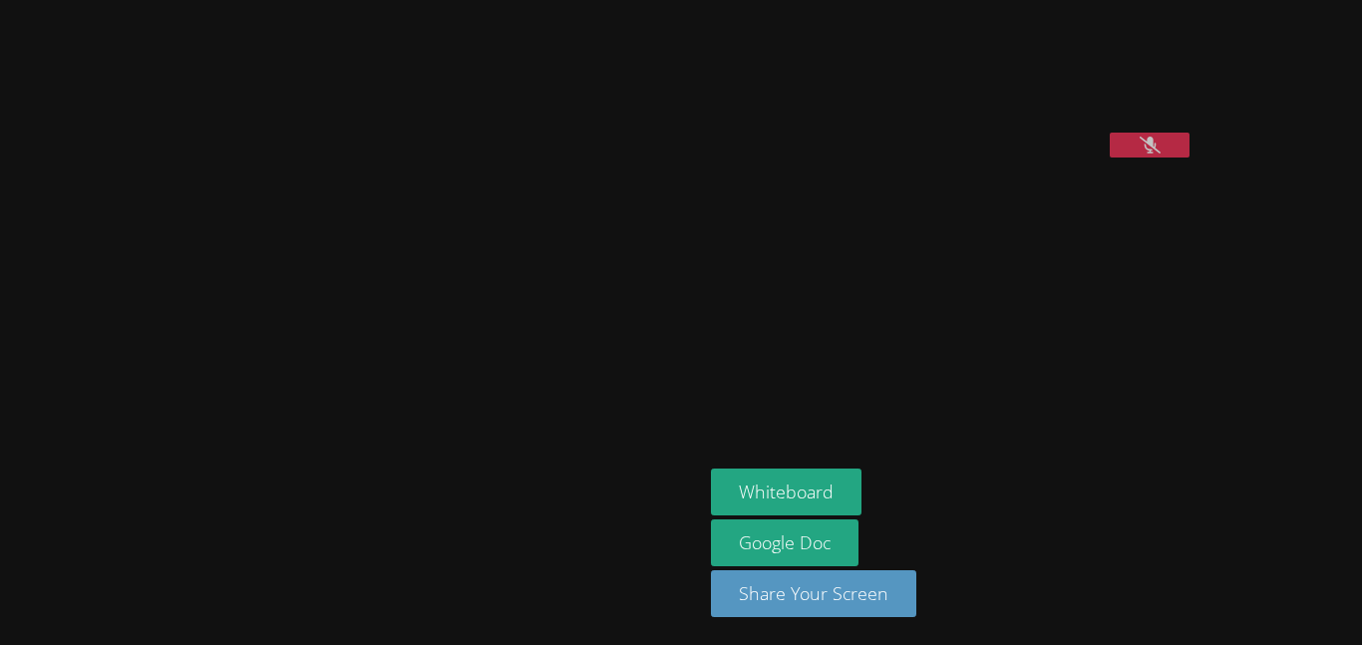
click at [1110, 158] on button at bounding box center [1150, 145] width 80 height 25
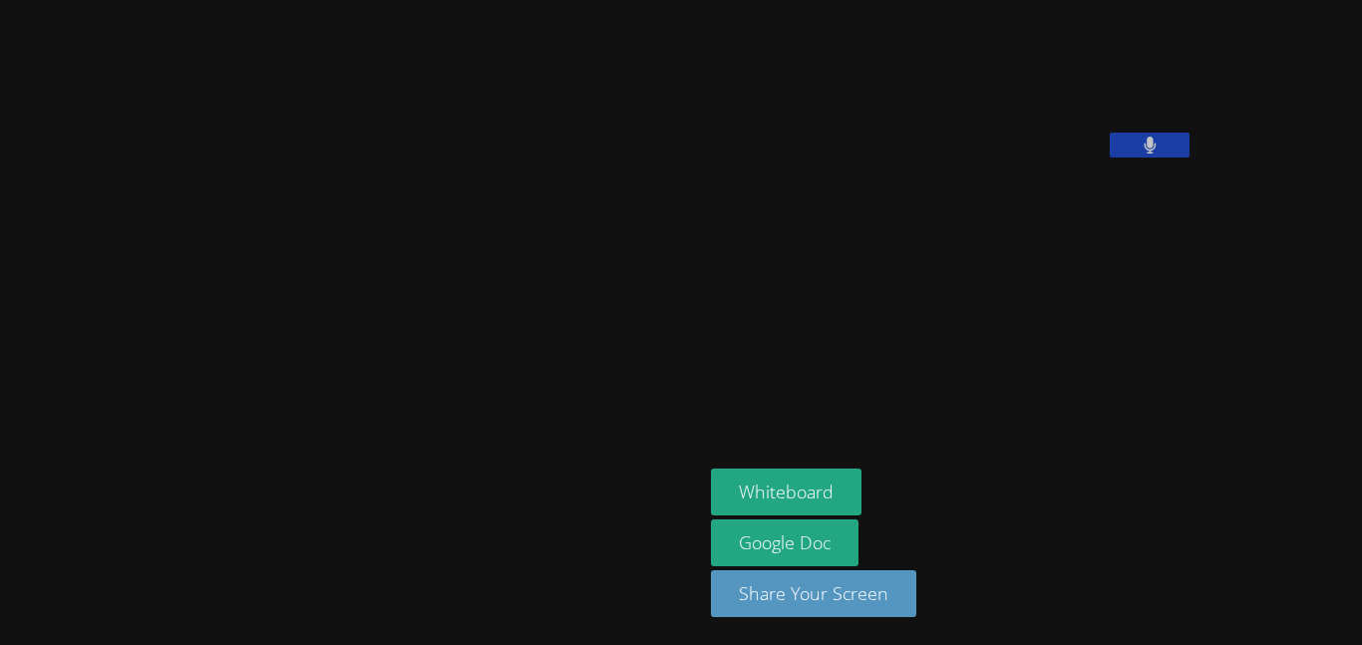
click at [1110, 158] on button at bounding box center [1150, 145] width 80 height 25
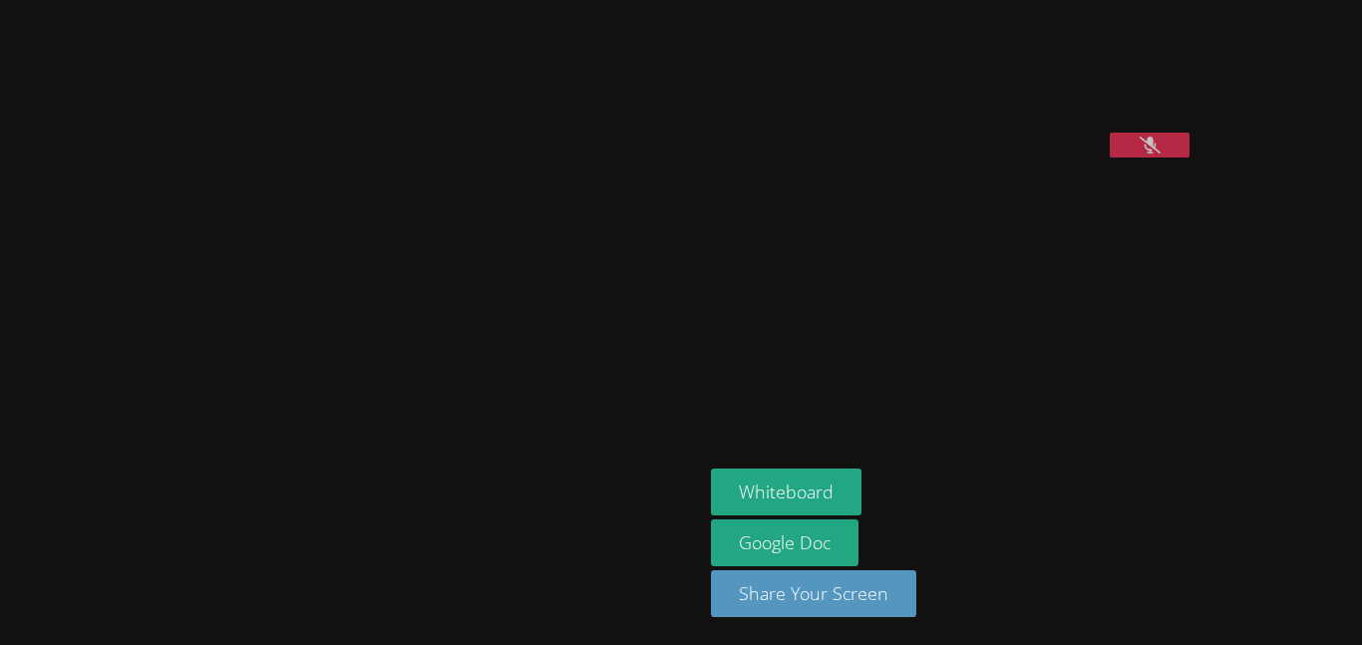
click at [1110, 158] on button at bounding box center [1150, 145] width 80 height 25
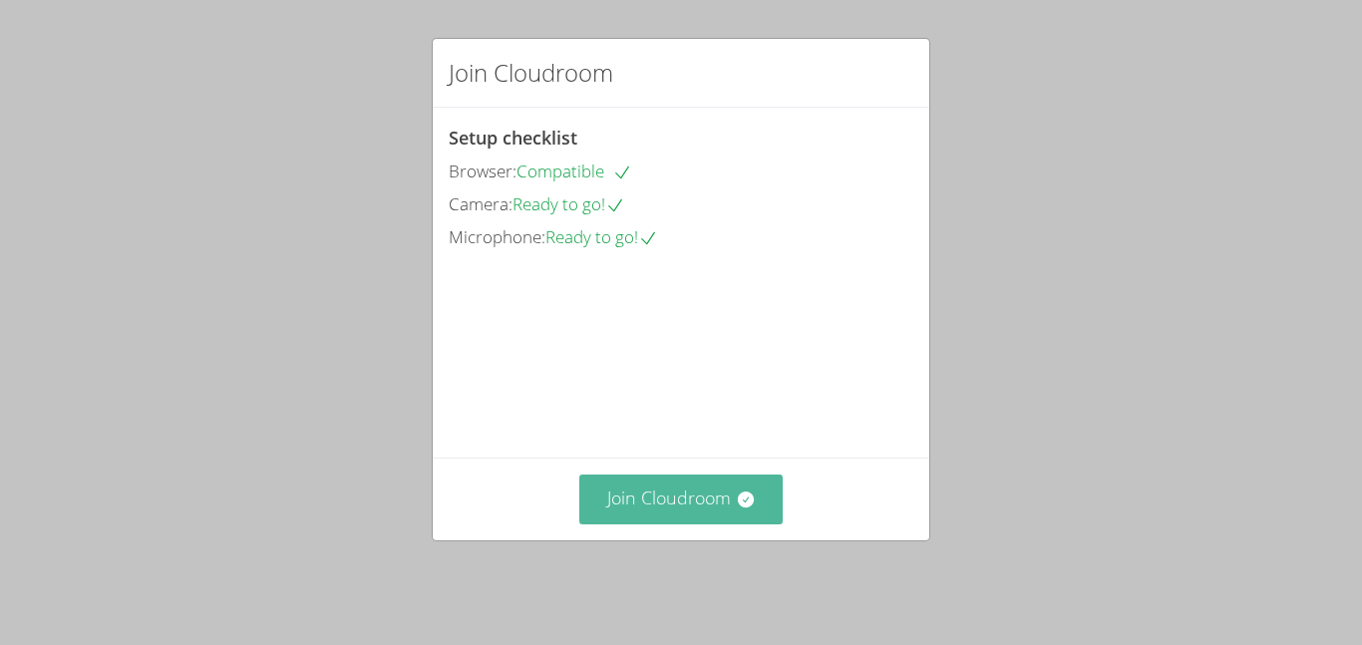
click at [710, 497] on button "Join Cloudroom" at bounding box center [681, 499] width 204 height 49
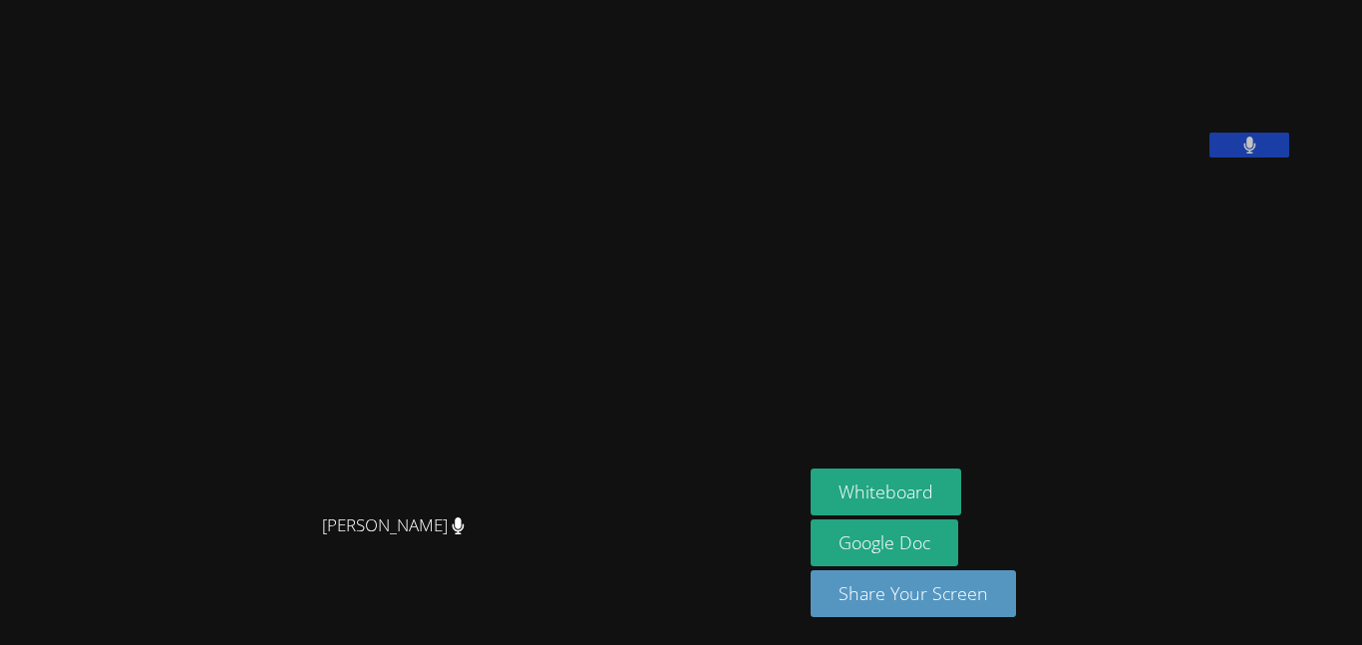
drag, startPoint x: 860, startPoint y: 519, endPoint x: 237, endPoint y: 613, distance: 629.4
click at [237, 613] on main "[PERSON_NAME] [PERSON_NAME]" at bounding box center [401, 322] width 803 height 645
click at [961, 488] on button "Whiteboard" at bounding box center [886, 492] width 151 height 47
click at [811, 469] on button "Whiteboard" at bounding box center [886, 492] width 151 height 47
click at [926, 485] on button "Whiteboard" at bounding box center [886, 492] width 151 height 47
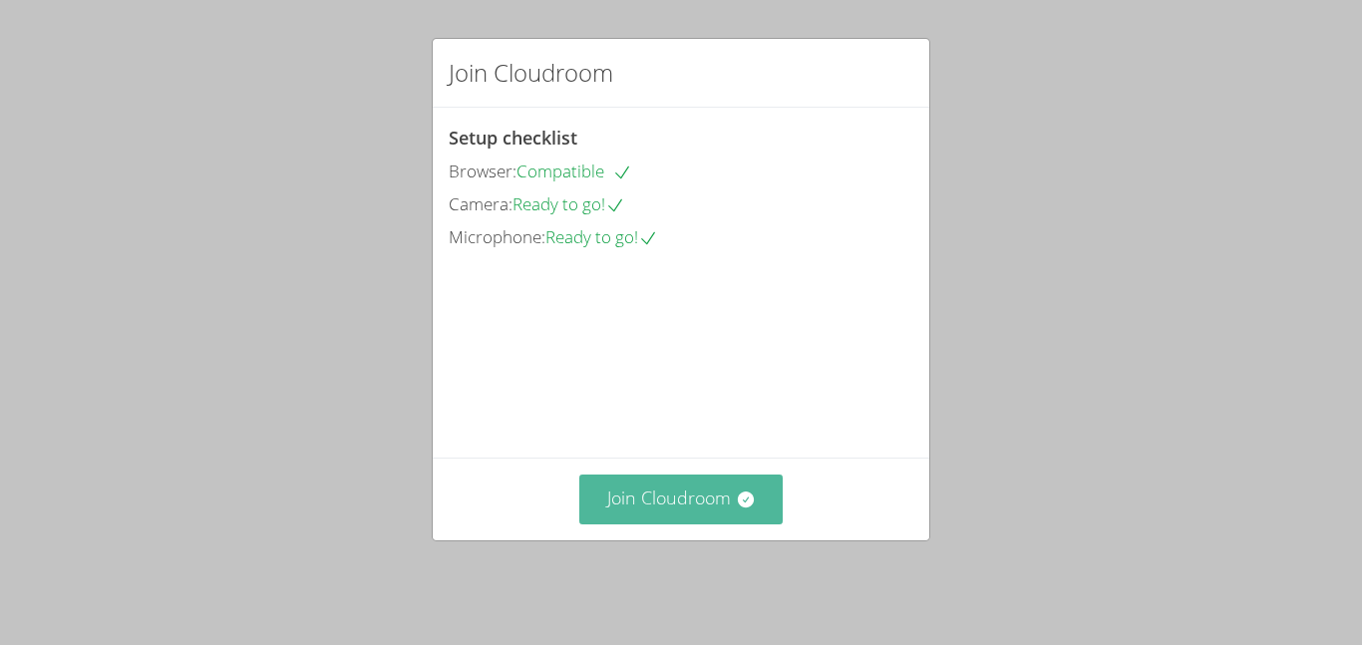
click at [757, 500] on button "Join Cloudroom" at bounding box center [681, 499] width 204 height 49
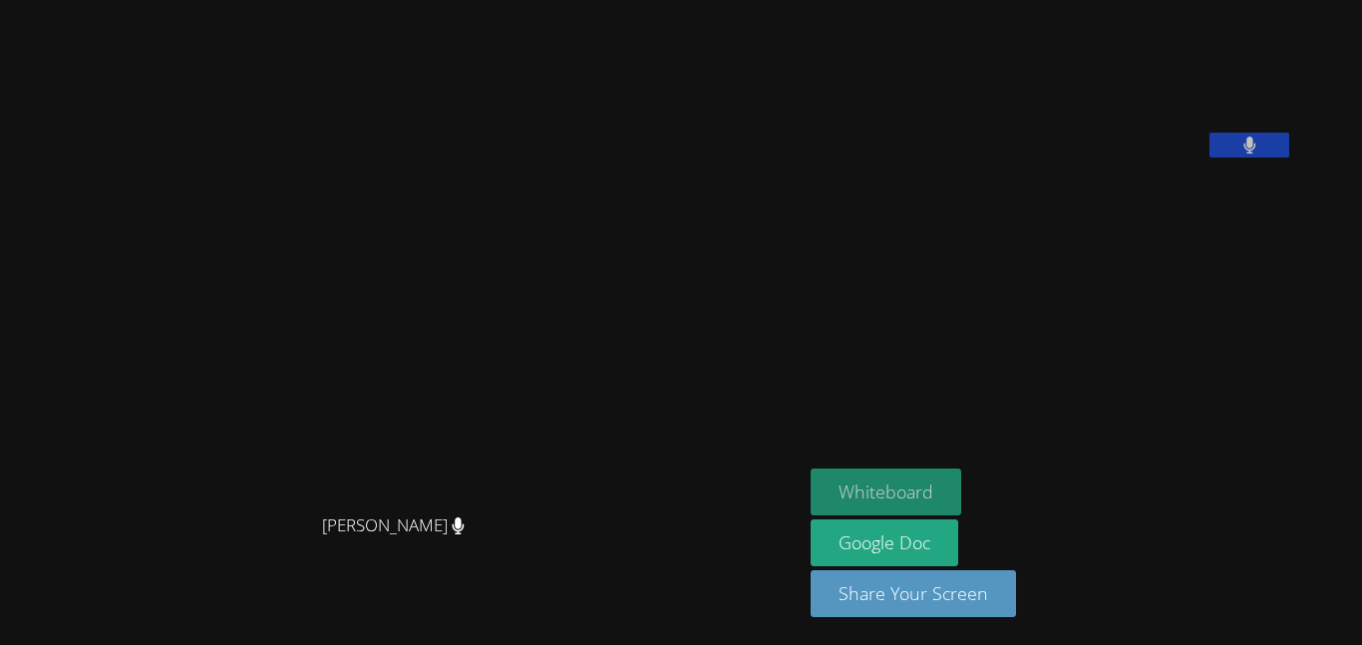
click at [895, 485] on button "Whiteboard" at bounding box center [886, 492] width 151 height 47
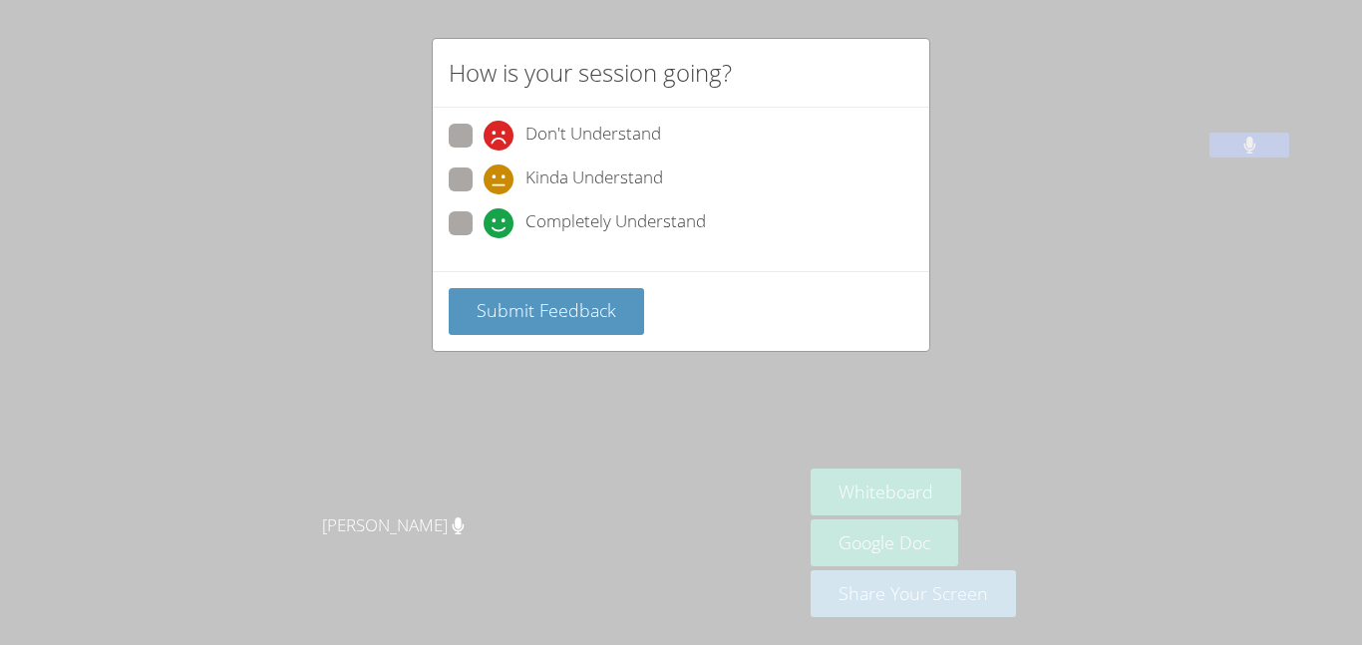
click at [484, 238] on span at bounding box center [484, 238] width 0 height 0
click at [484, 226] on input "Completely Understand" at bounding box center [492, 219] width 17 height 17
radio input "true"
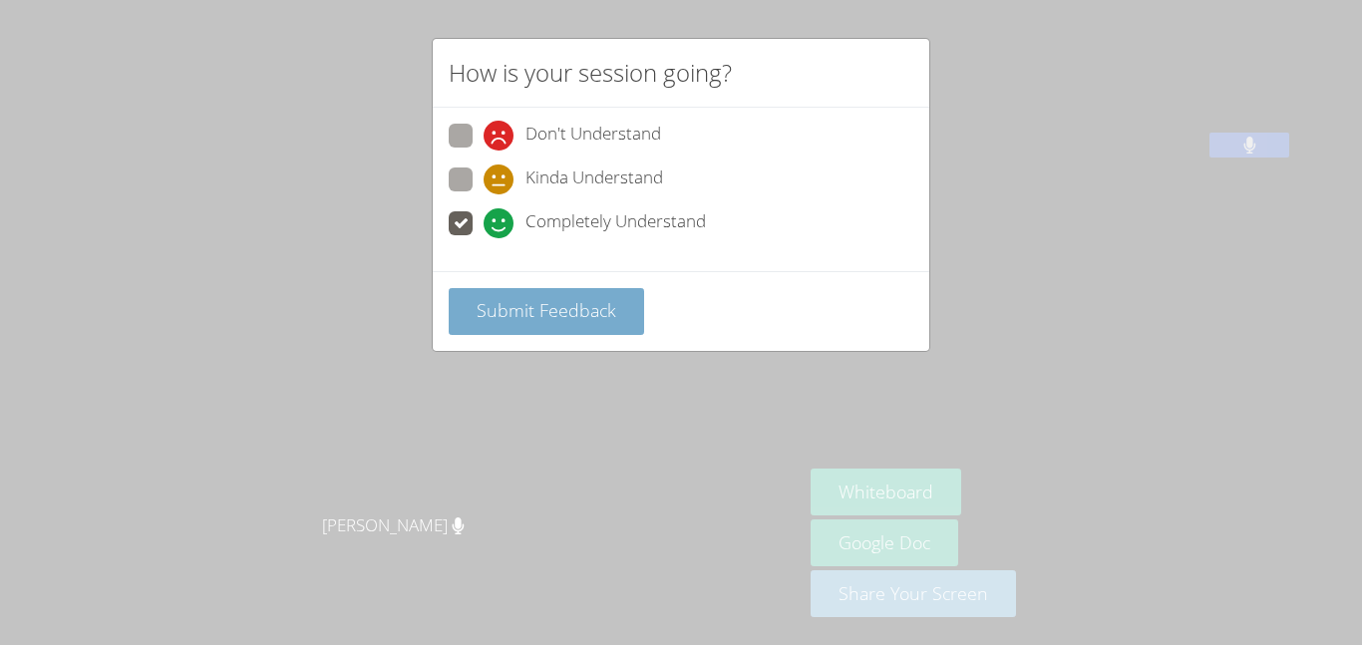
click at [513, 306] on span "Submit Feedback" at bounding box center [547, 310] width 140 height 24
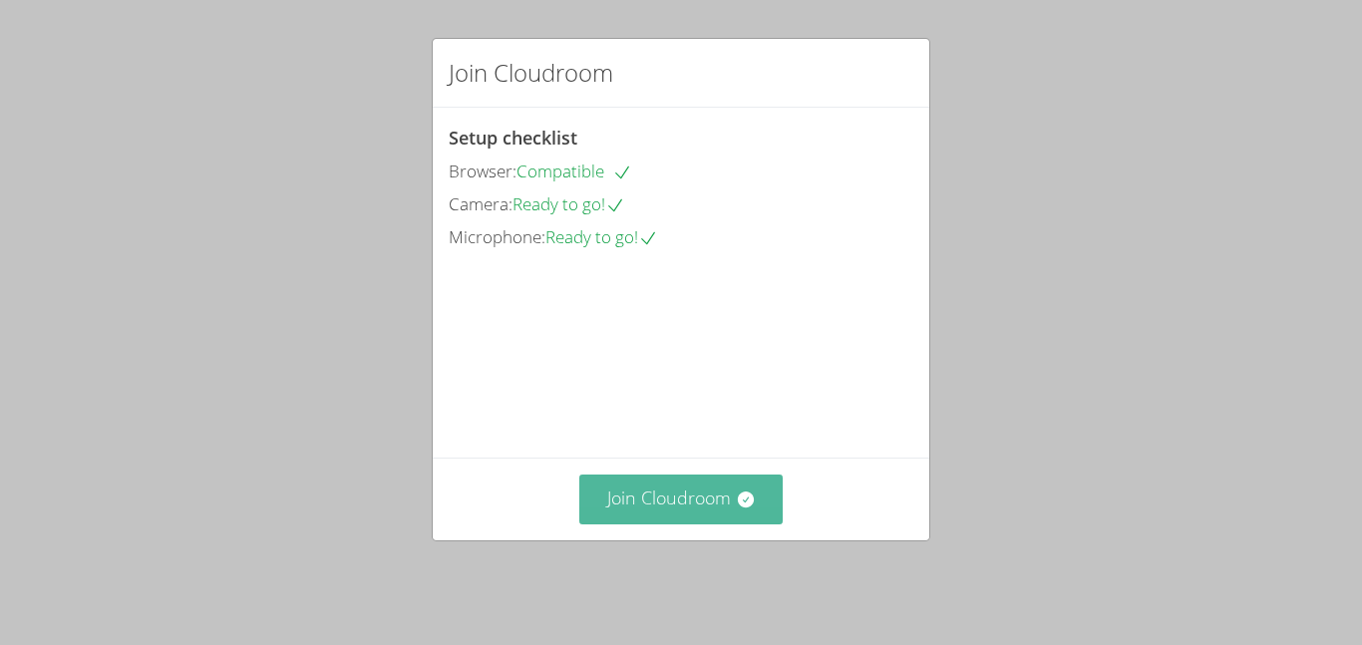
click at [729, 518] on button "Join Cloudroom" at bounding box center [681, 499] width 204 height 49
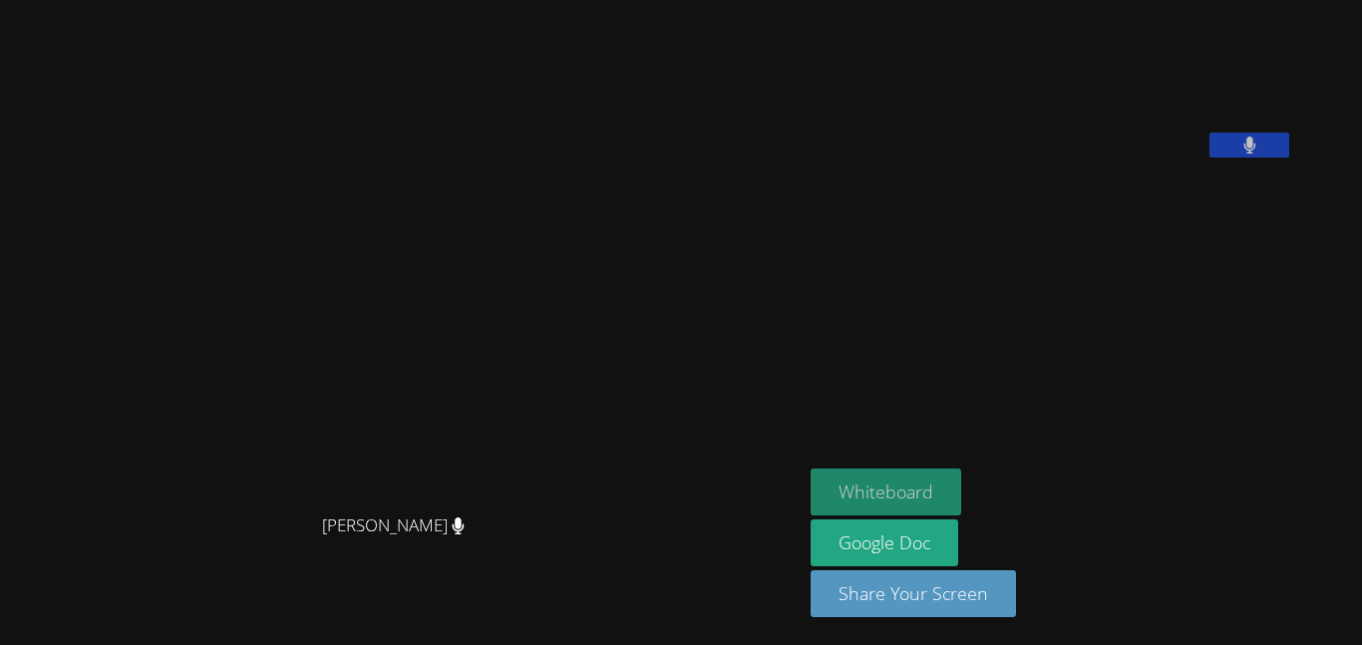
click at [948, 488] on button "Whiteboard" at bounding box center [886, 492] width 151 height 47
